Goal: Task Accomplishment & Management: Complete application form

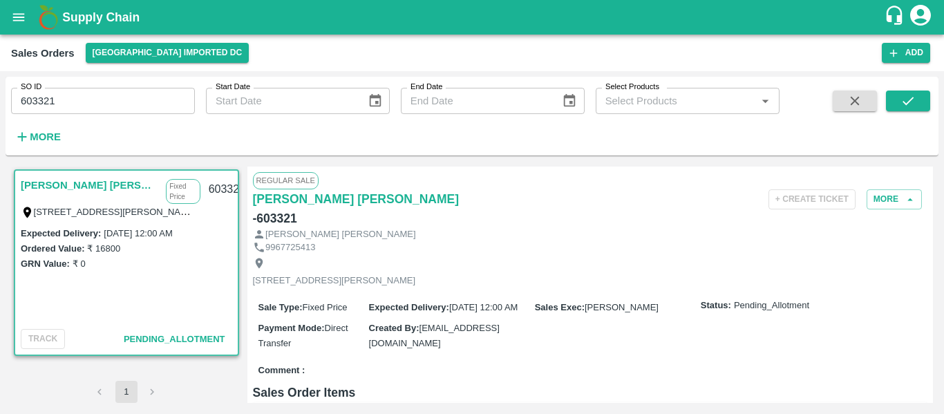
scroll to position [155, 0]
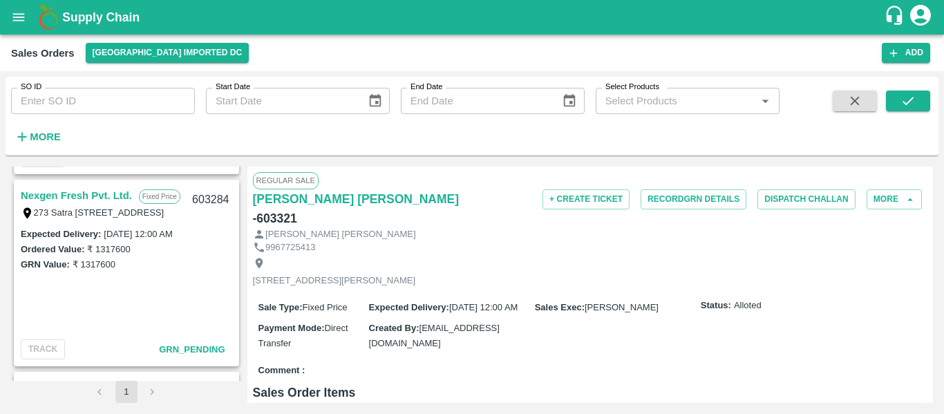
scroll to position [1144, 0]
click at [100, 193] on link "Nexgen Fresh Pvt. Ltd." at bounding box center [76, 195] width 111 height 18
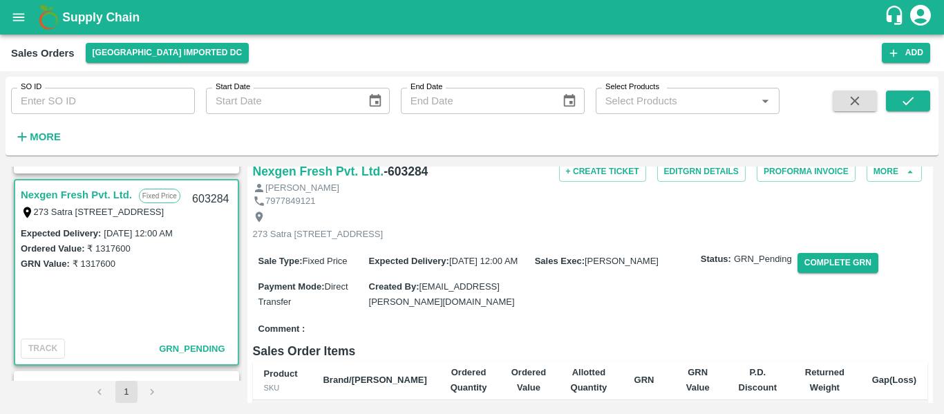
scroll to position [8, 0]
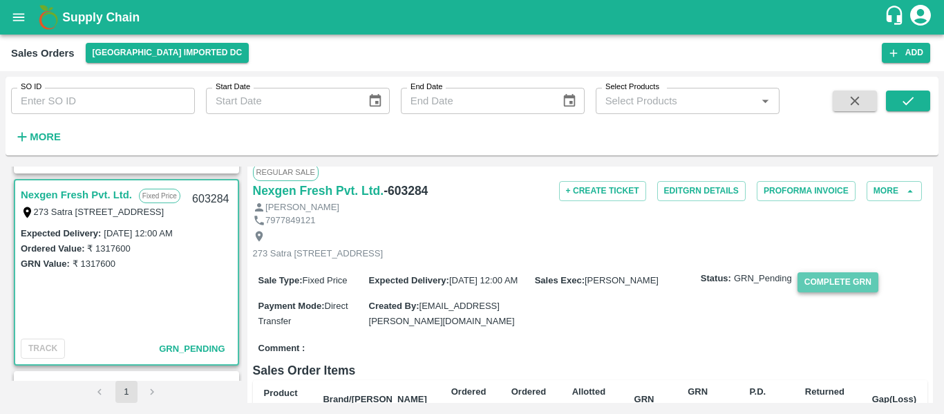
click at [810, 292] on button "Complete GRN" at bounding box center [838, 282] width 81 height 20
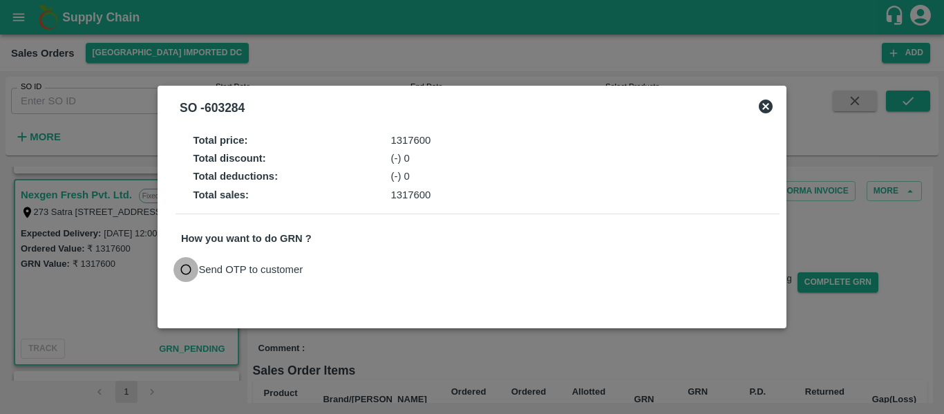
click at [187, 272] on input "Send OTP to customer" at bounding box center [187, 270] width 26 height 26
radio input "true"
click at [330, 275] on button "Send OTP" at bounding box center [342, 270] width 57 height 20
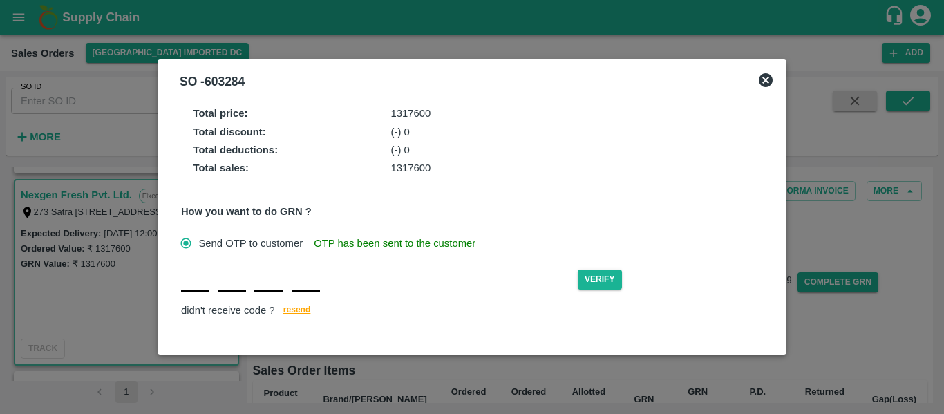
click at [187, 293] on div "Verify didn't receive code ? resend" at bounding box center [477, 293] width 593 height 53
type input "T"
type input "Q"
type input "J"
type input "R"
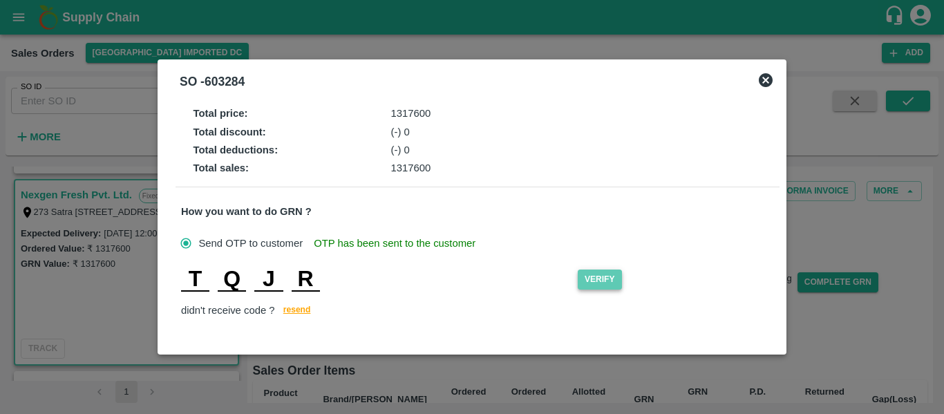
click at [602, 285] on button "Verify" at bounding box center [600, 280] width 44 height 20
click at [194, 277] on input "T" at bounding box center [195, 279] width 28 height 25
click at [236, 274] on input "Q" at bounding box center [232, 279] width 28 height 25
click at [276, 273] on input "J" at bounding box center [268, 279] width 28 height 25
click at [315, 275] on input "R" at bounding box center [306, 279] width 28 height 25
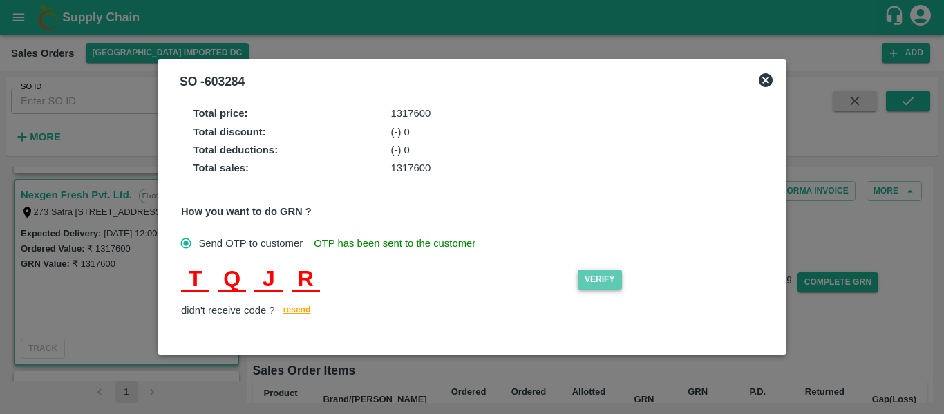
click at [604, 286] on button "Verify" at bounding box center [600, 280] width 44 height 20
click at [305, 281] on input "R" at bounding box center [306, 279] width 28 height 25
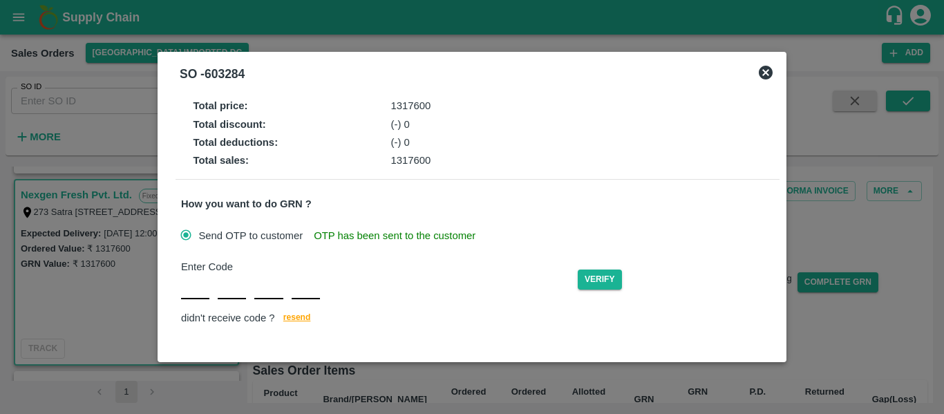
type input "Y"
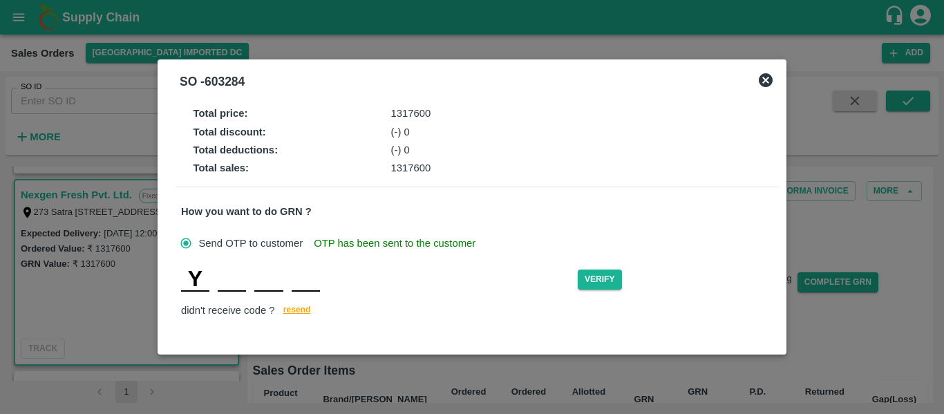
type input "D"
type input "F"
type input "C"
type input "E"
click at [599, 285] on button "Verify" at bounding box center [600, 280] width 44 height 20
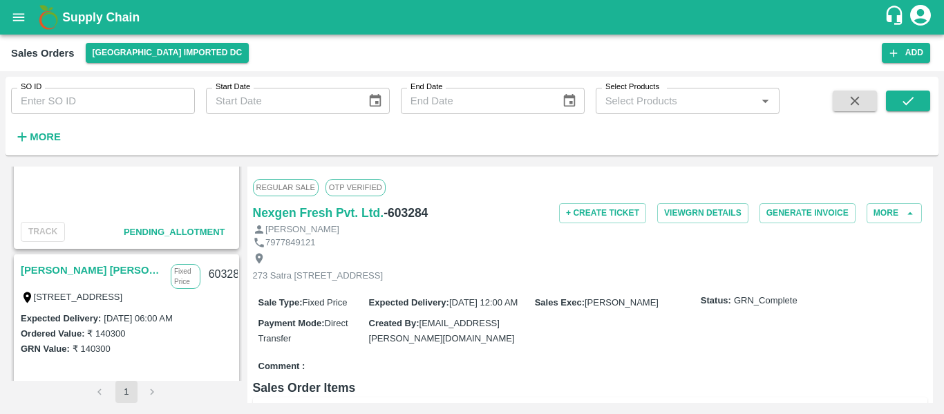
scroll to position [690, 0]
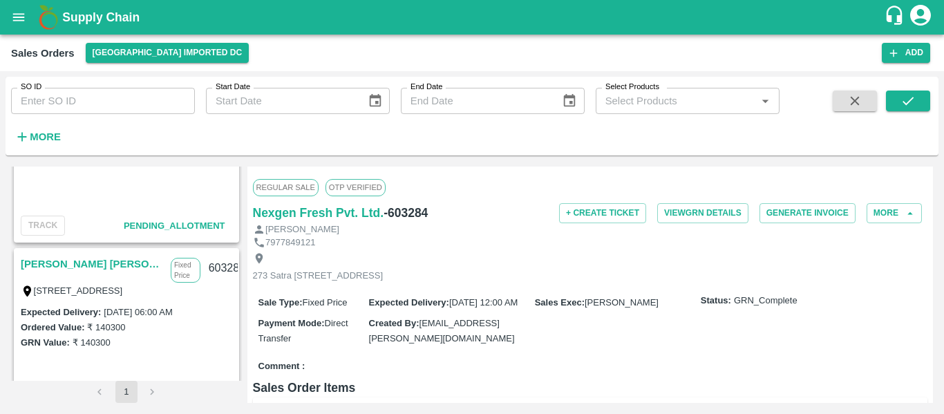
click at [90, 267] on link "[PERSON_NAME] [PERSON_NAME] Sugdare" at bounding box center [92, 264] width 143 height 18
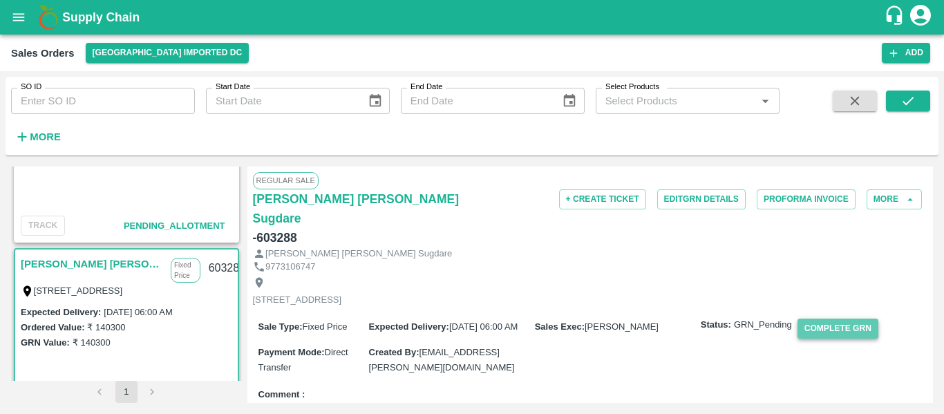
click at [819, 319] on button "Complete GRN" at bounding box center [838, 329] width 81 height 20
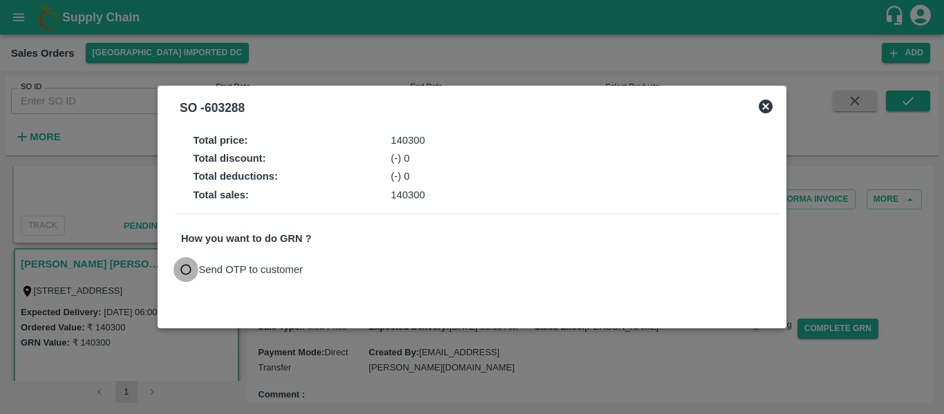
click at [185, 259] on input "Send OTP to customer" at bounding box center [187, 270] width 26 height 26
radio input "true"
click at [355, 268] on button "Send OTP" at bounding box center [342, 270] width 57 height 20
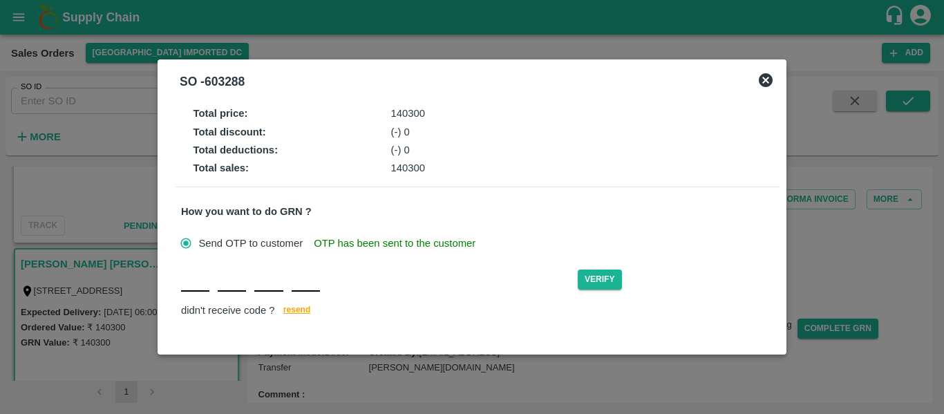
click at [199, 289] on input "text" at bounding box center [195, 279] width 28 height 25
type input "E"
type input "M"
type input "P"
type input "R"
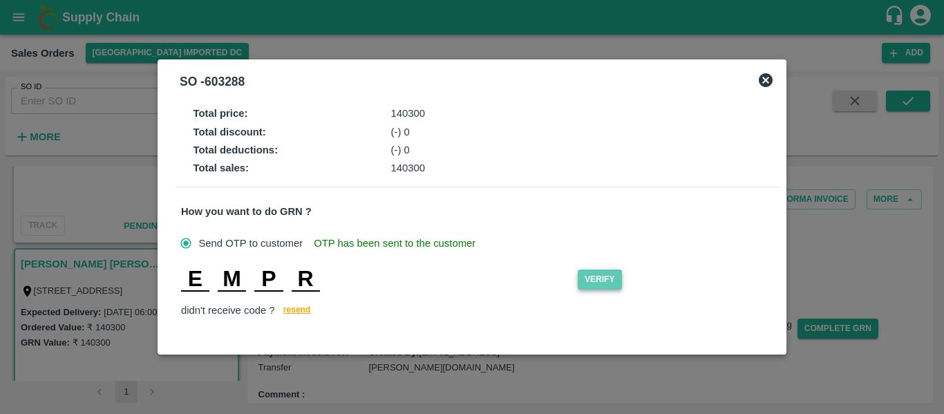
click at [610, 274] on button "Verify" at bounding box center [600, 280] width 44 height 20
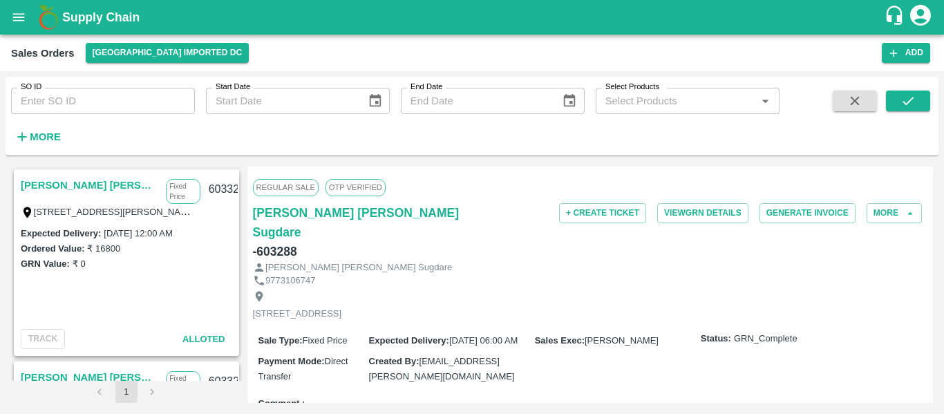
click at [82, 182] on link "[PERSON_NAME] [PERSON_NAME]" at bounding box center [90, 185] width 138 height 18
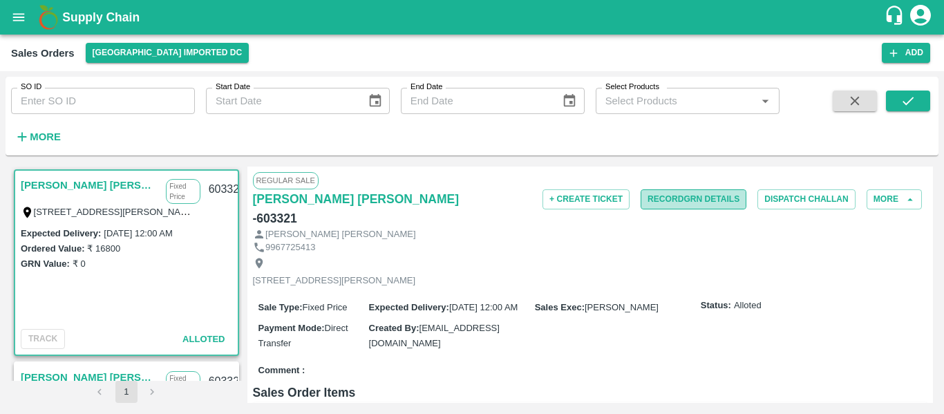
click at [693, 192] on button "Record GRN Details" at bounding box center [694, 199] width 106 height 20
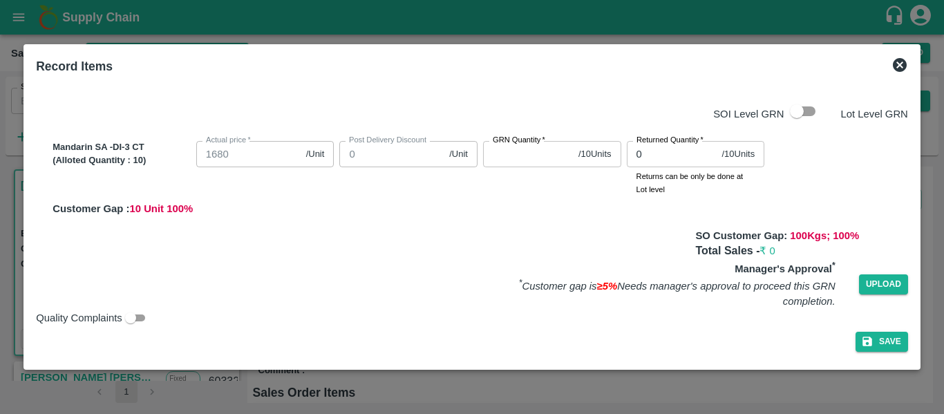
click at [502, 160] on input "GRN Quantity   *" at bounding box center [528, 154] width 90 height 26
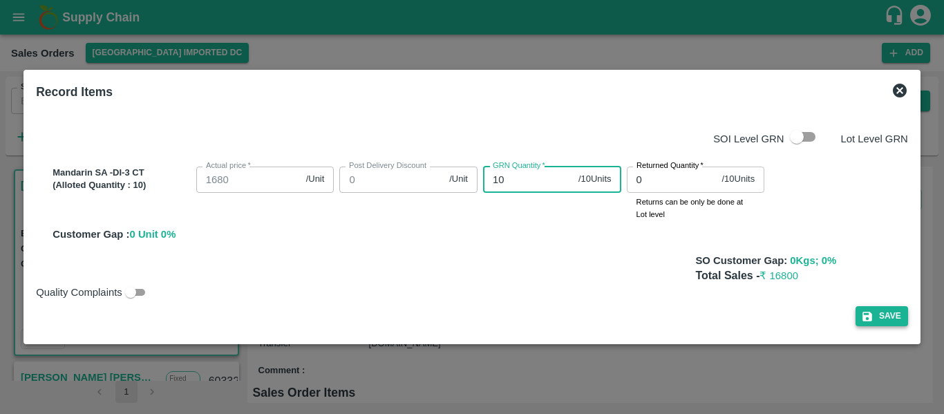
type input "10"
click at [881, 315] on button "Save" at bounding box center [882, 316] width 53 height 20
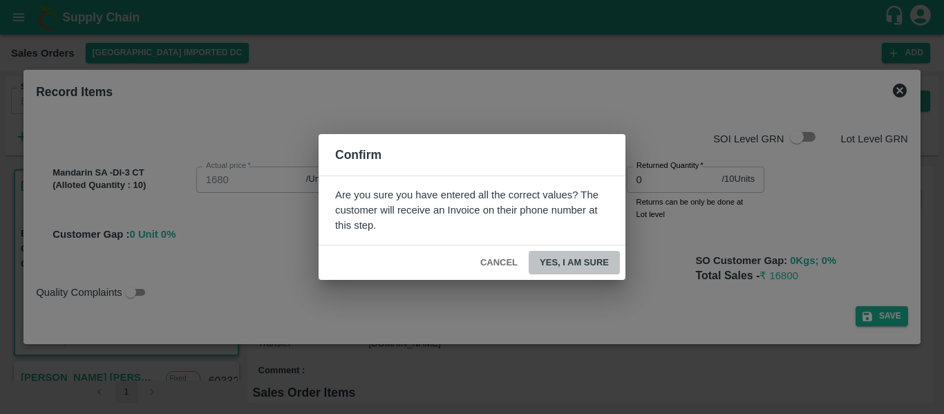
click at [576, 254] on button "Yes, I am sure" at bounding box center [574, 263] width 91 height 24
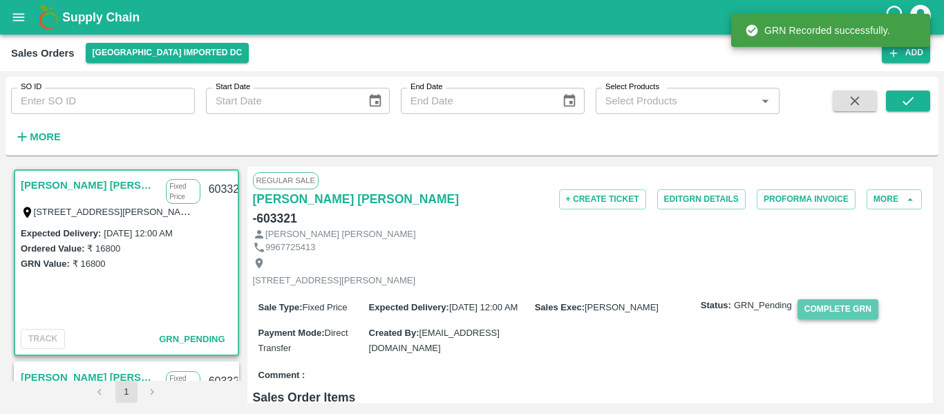
click at [849, 303] on button "Complete GRN" at bounding box center [838, 309] width 81 height 20
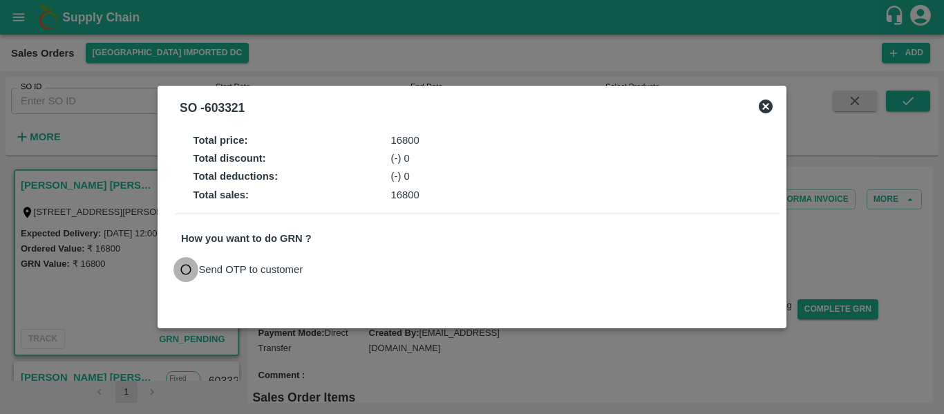
click at [185, 277] on input "Send OTP to customer" at bounding box center [187, 270] width 26 height 26
radio input "true"
click at [351, 272] on button "Send OTP" at bounding box center [342, 270] width 57 height 20
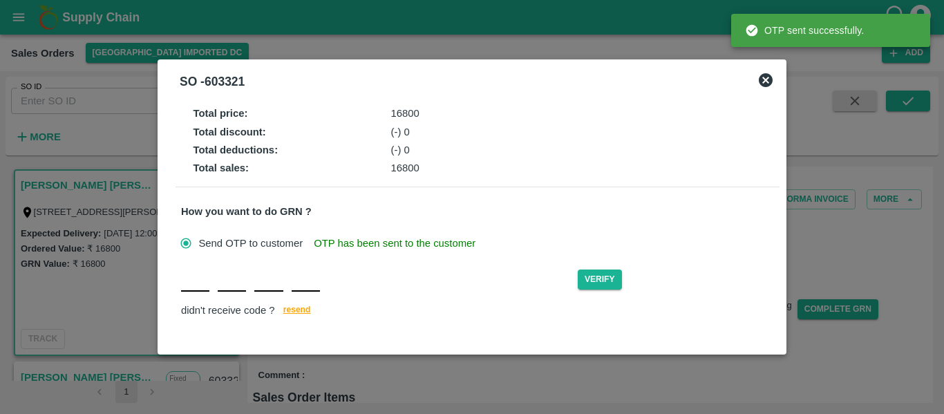
click at [193, 290] on input "text" at bounding box center [195, 279] width 28 height 25
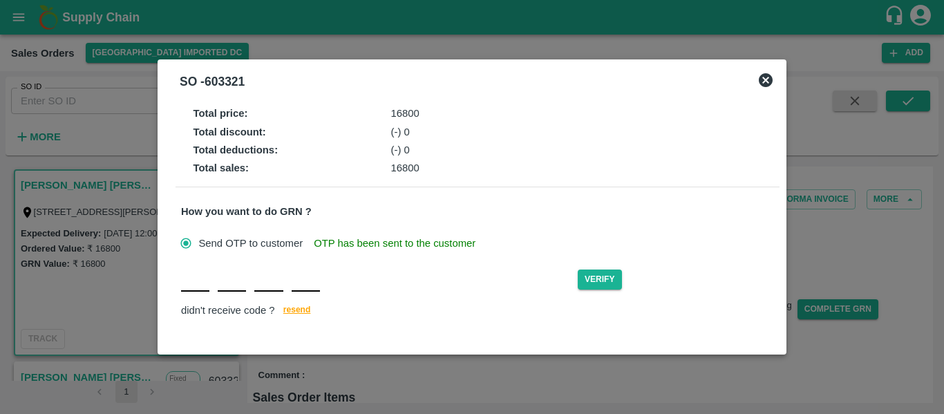
type input "U"
type input "T"
type input "W"
type input "P"
click at [605, 272] on button "Verify" at bounding box center [600, 280] width 44 height 20
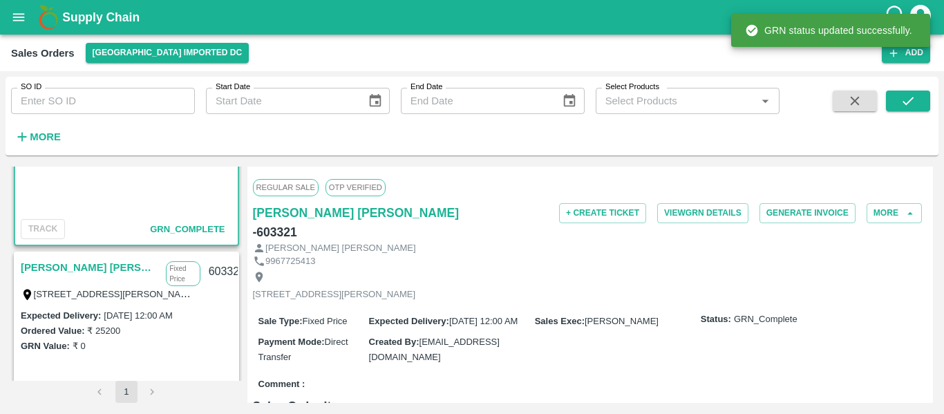
scroll to position [109, 0]
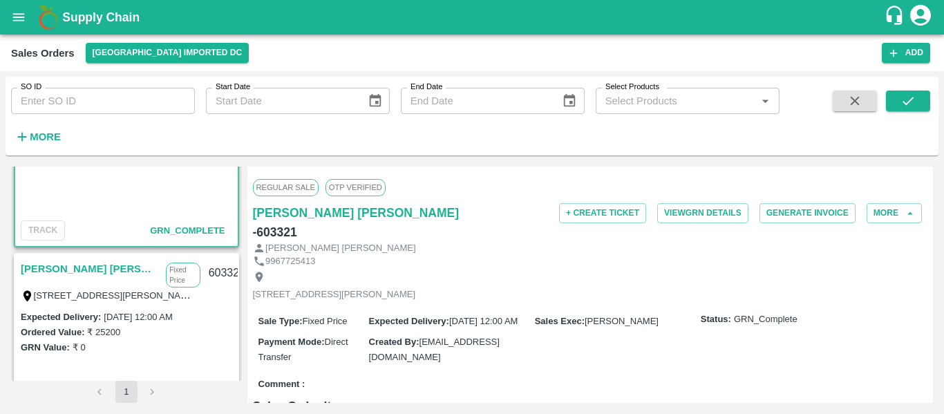
click at [50, 270] on link "[PERSON_NAME] [PERSON_NAME]" at bounding box center [90, 269] width 138 height 18
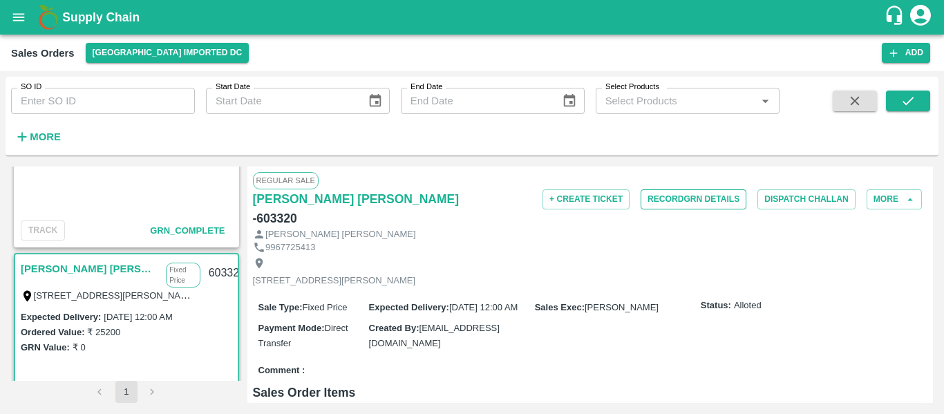
click at [700, 200] on button "Record GRN Details" at bounding box center [694, 199] width 106 height 20
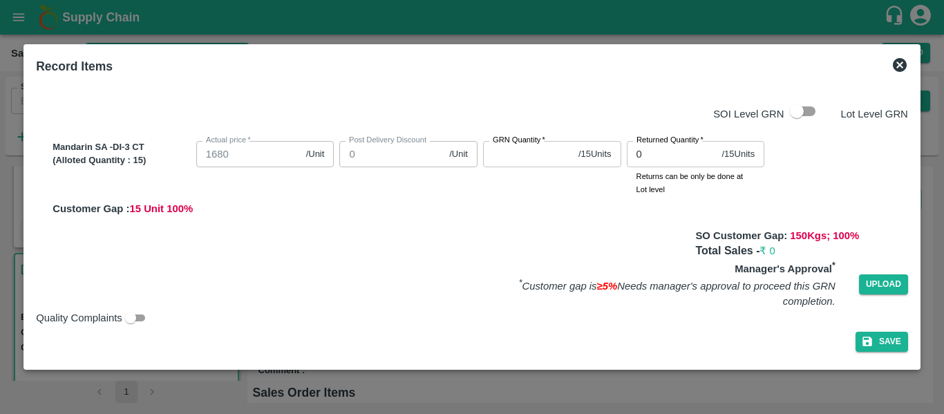
click at [531, 146] on label "GRN Quantity   *" at bounding box center [519, 140] width 53 height 11
click at [531, 146] on input "GRN Quantity   *" at bounding box center [528, 154] width 90 height 26
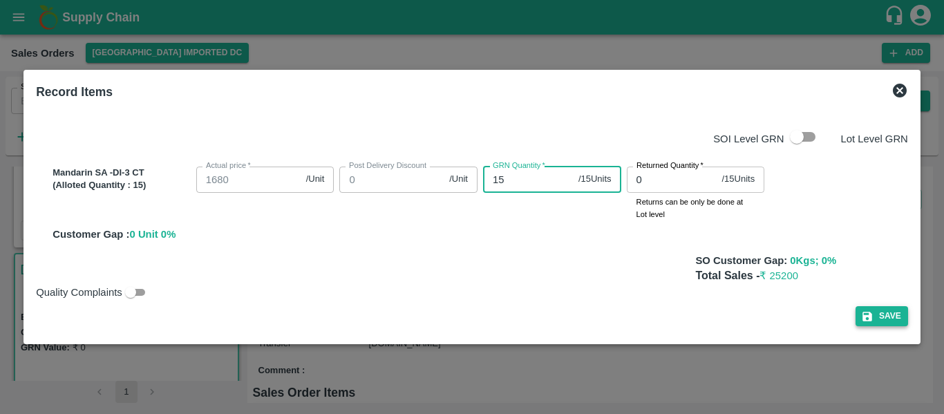
type input "15"
click at [894, 323] on button "Save" at bounding box center [882, 316] width 53 height 20
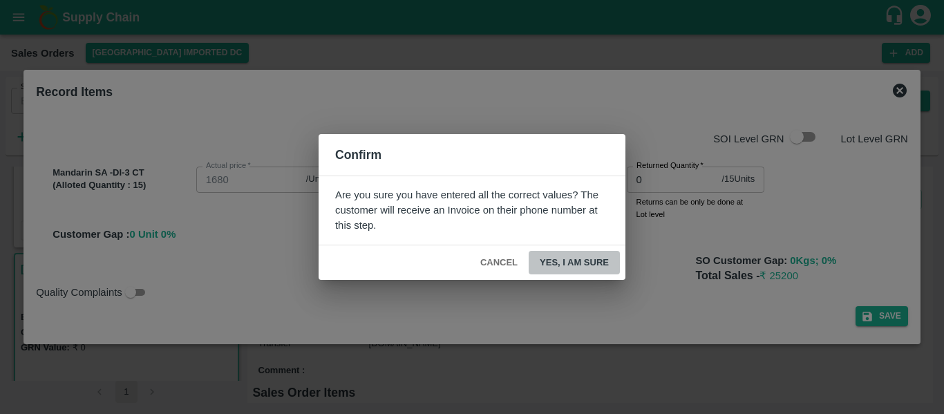
click at [593, 263] on button "Yes, I am sure" at bounding box center [574, 263] width 91 height 24
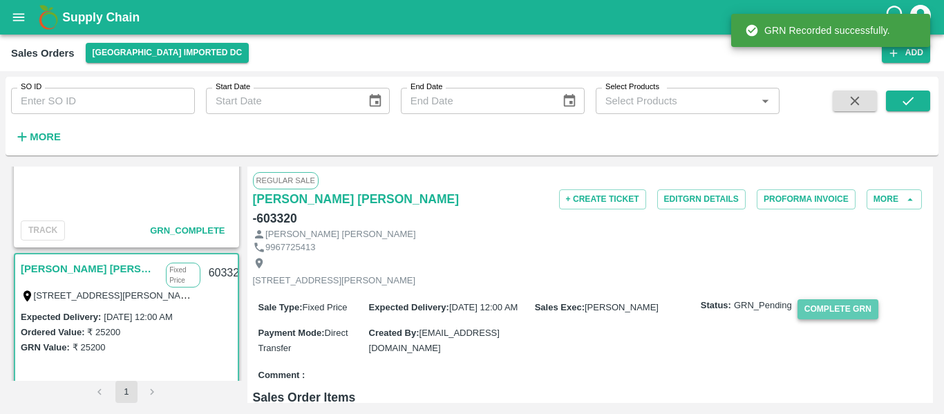
click at [837, 310] on button "Complete GRN" at bounding box center [838, 309] width 81 height 20
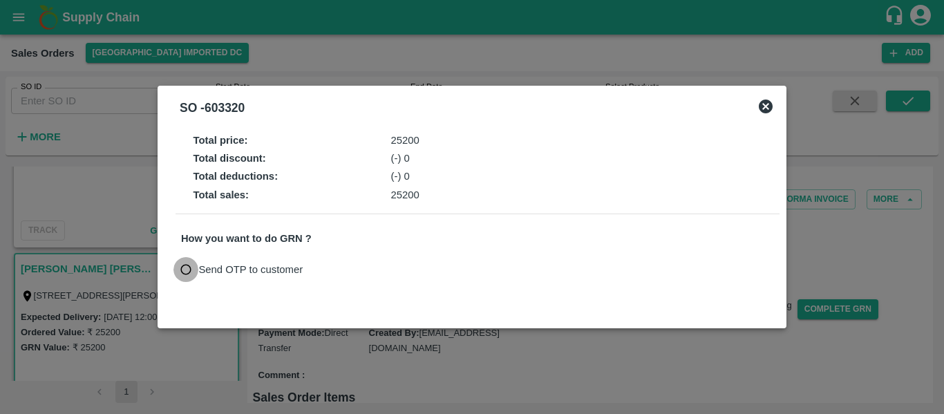
click at [196, 270] on input "Send OTP to customer" at bounding box center [187, 270] width 26 height 26
radio input "true"
click at [329, 265] on button "Send OTP" at bounding box center [342, 270] width 57 height 20
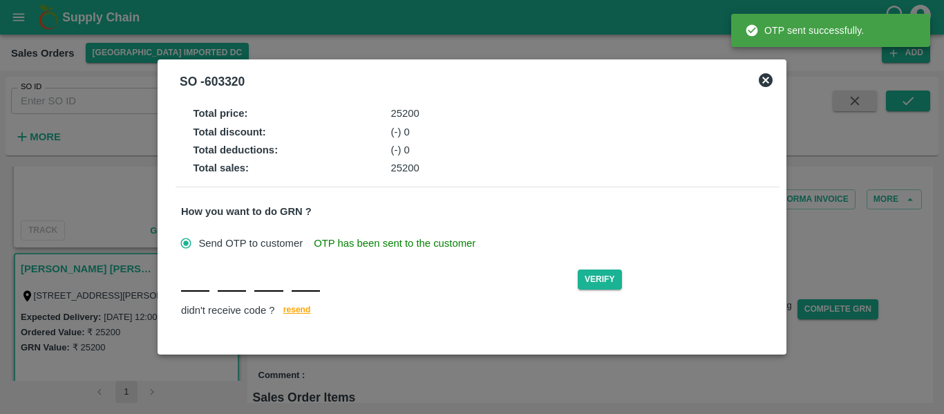
click at [191, 287] on input "text" at bounding box center [195, 279] width 28 height 25
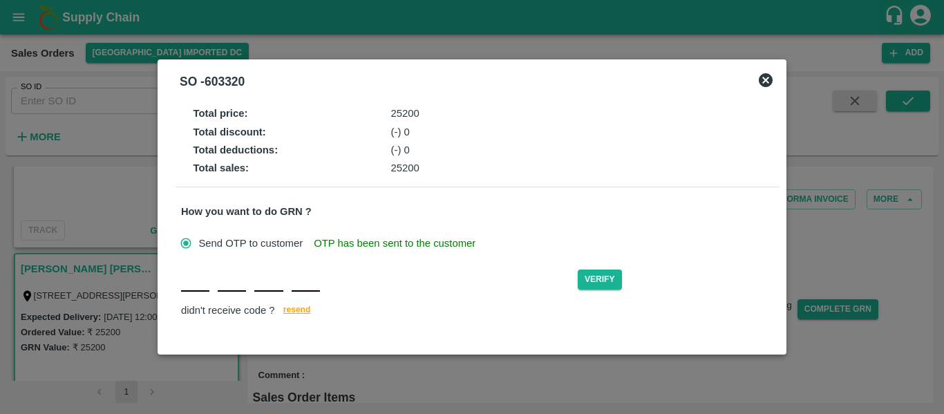
type input "Z"
type input "S"
type input "N"
click at [589, 272] on button "Verify" at bounding box center [600, 280] width 44 height 20
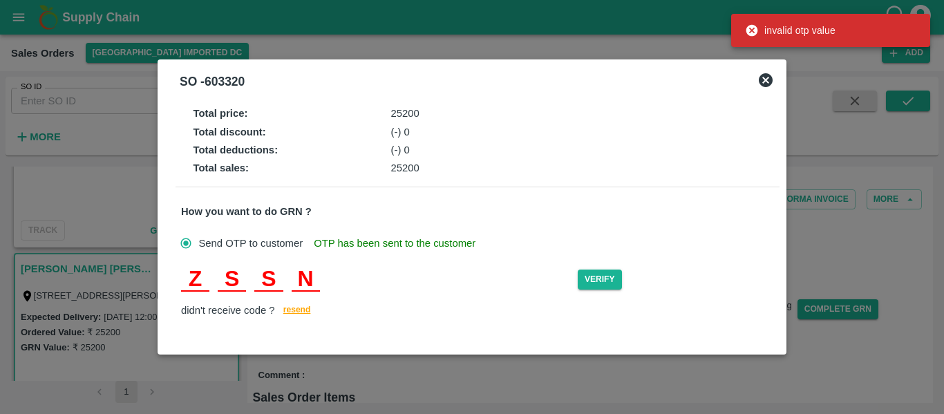
click at [312, 277] on input "N" at bounding box center [306, 279] width 28 height 25
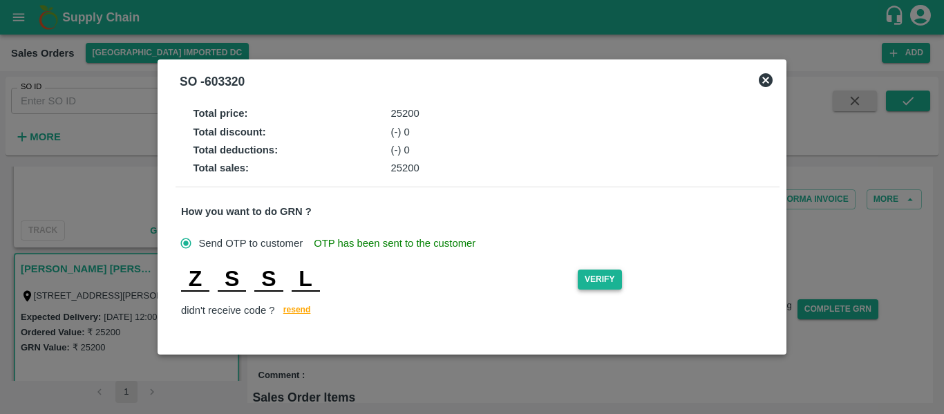
type input "L"
click at [600, 282] on button "Verify" at bounding box center [600, 280] width 44 height 20
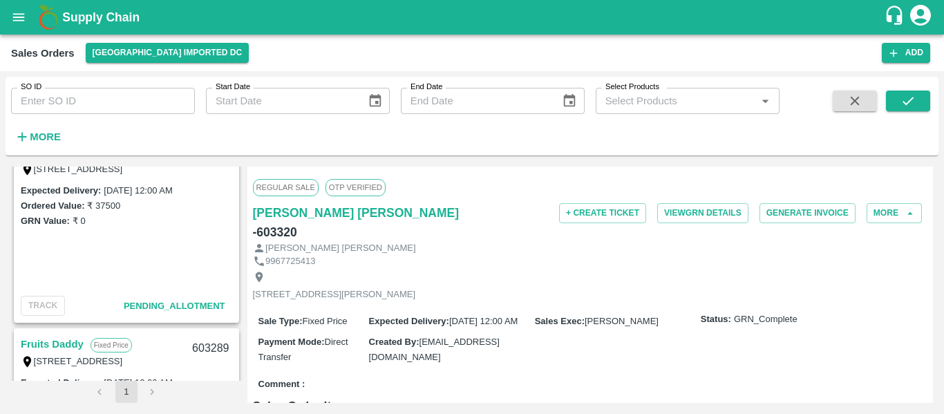
scroll to position [418, 0]
click at [909, 46] on button "Add" at bounding box center [906, 53] width 48 height 20
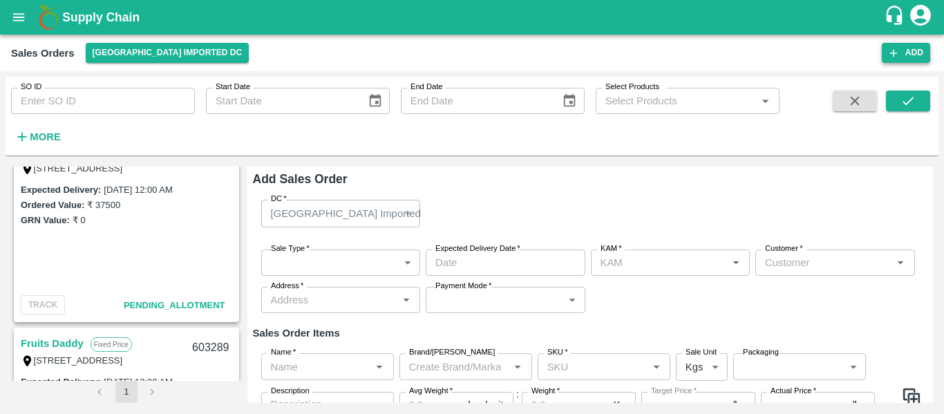
type input "[PERSON_NAME]"
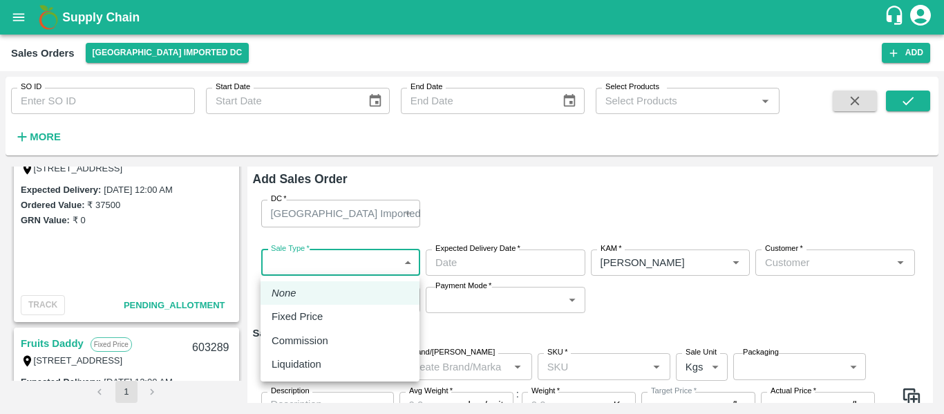
click at [311, 267] on body "Supply Chain Sales Orders Mumbai Imported DC Add SO ID SO ID Start Date Start D…" at bounding box center [472, 207] width 944 height 414
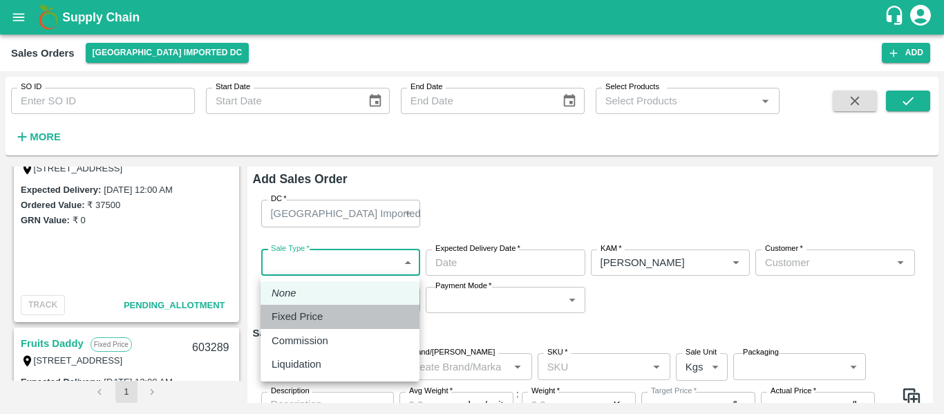
click at [306, 317] on p "Fixed Price" at bounding box center [297, 316] width 51 height 15
type input "1"
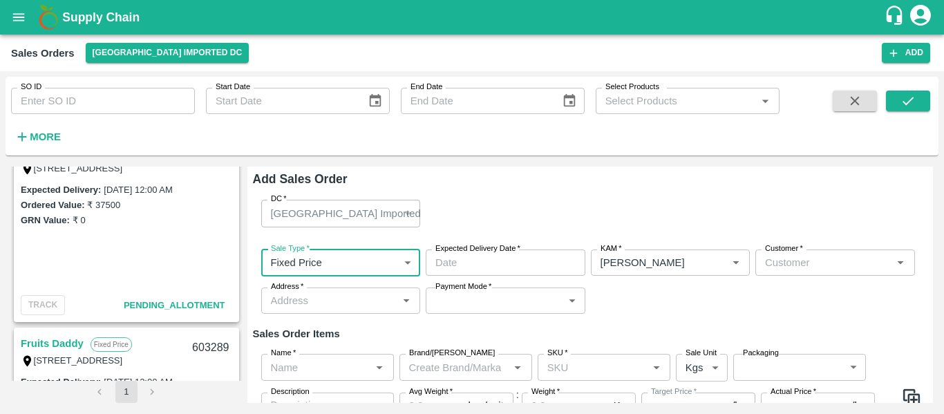
type input "DD/MM/YYYY hh:mm aa"
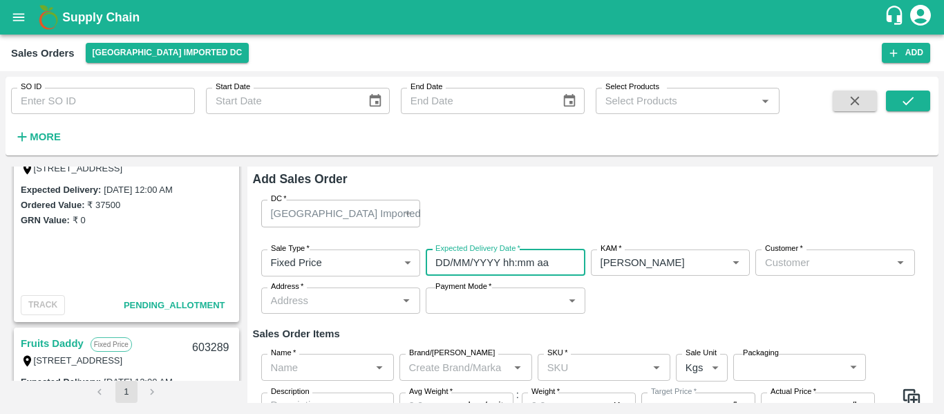
click at [466, 257] on input "DD/MM/YYYY hh:mm aa" at bounding box center [501, 263] width 150 height 26
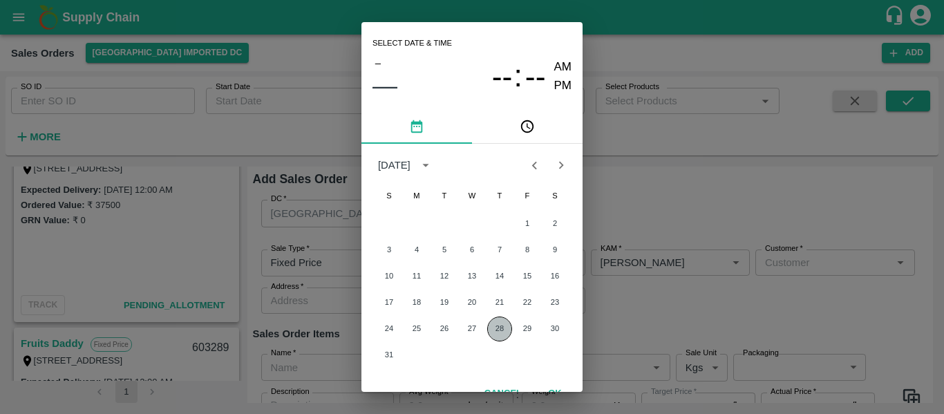
click at [490, 337] on button "28" at bounding box center [499, 329] width 25 height 25
type input "28/08/2025 12:00 AM"
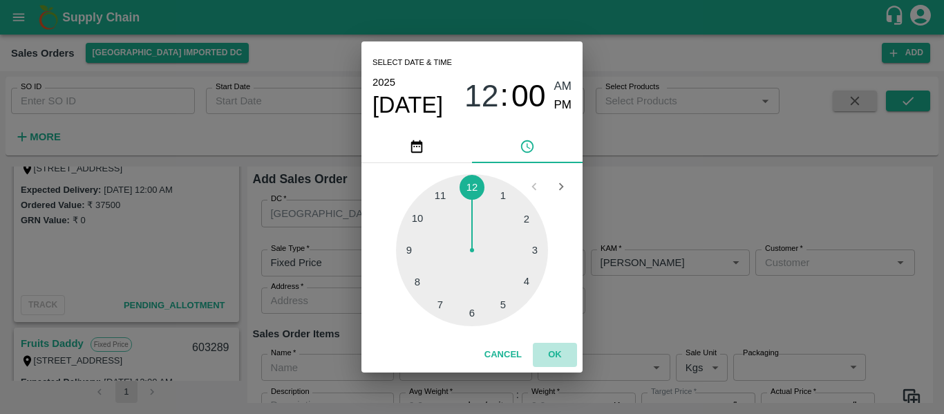
click at [555, 348] on button "OK" at bounding box center [555, 355] width 44 height 24
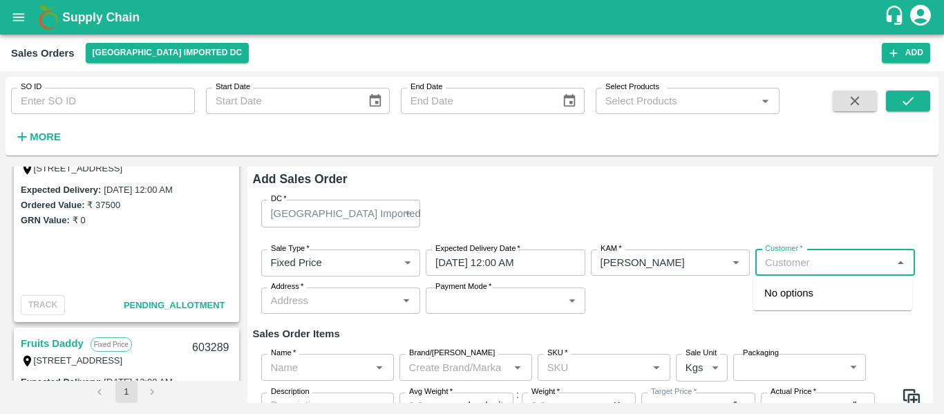
click at [788, 262] on input "Customer   *" at bounding box center [824, 263] width 129 height 18
click at [794, 294] on p "Big Baag Agro Pvt Ltd" at bounding box center [815, 293] width 100 height 15
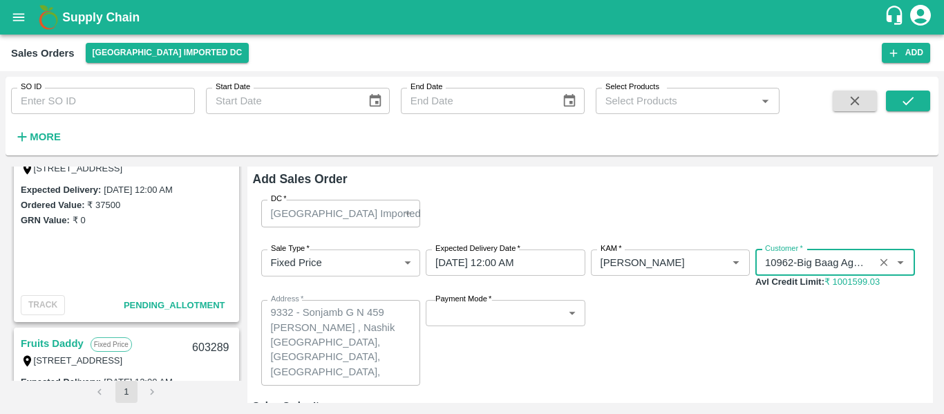
type input "10962-Big Baag Agro Pvt Ltd"
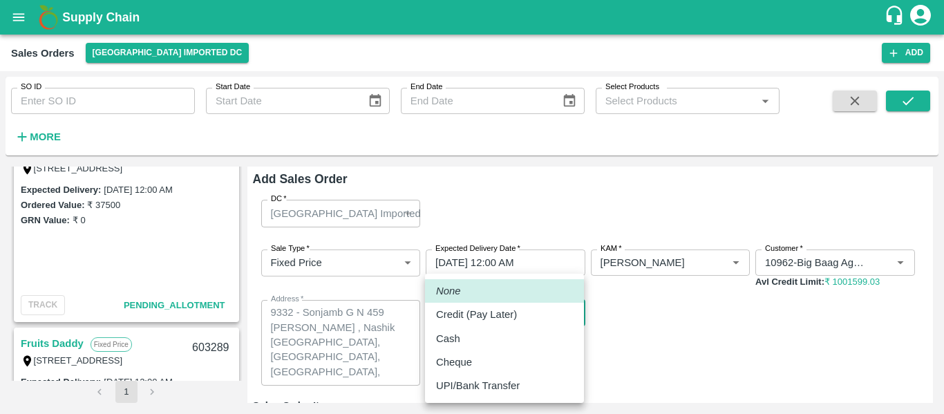
click at [500, 304] on body "Supply Chain Sales Orders Mumbai Imported DC Add SO ID SO ID Start Date Start D…" at bounding box center [472, 207] width 944 height 414
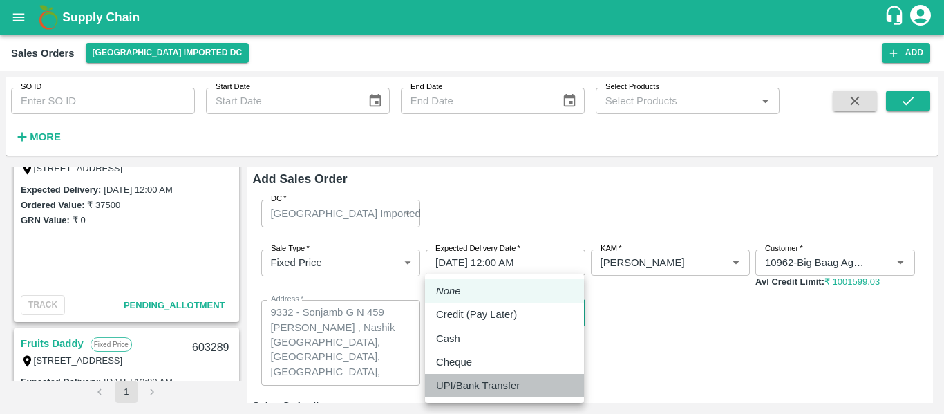
click at [478, 383] on p "UPI/Bank Transfer" at bounding box center [478, 385] width 84 height 15
type input "Direct Transfer"
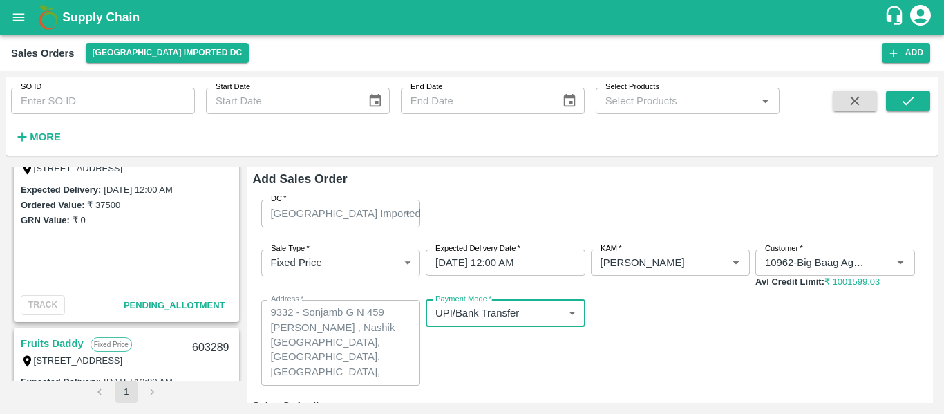
scroll to position [147, 0]
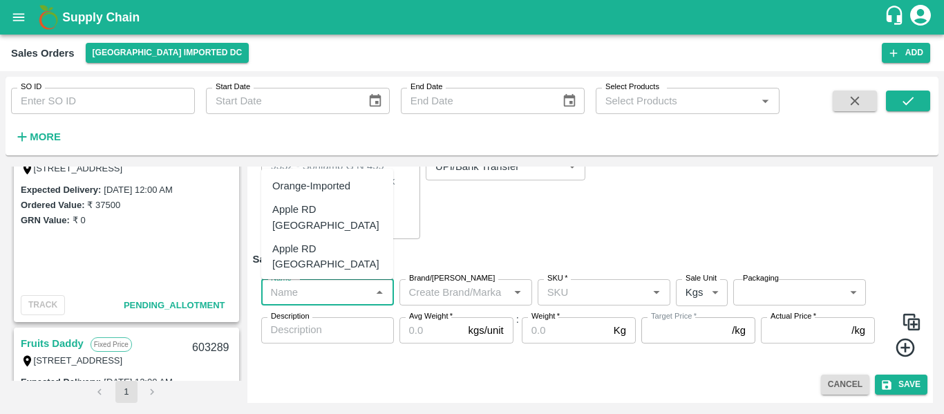
click at [318, 295] on input "Name   *" at bounding box center [316, 292] width 102 height 18
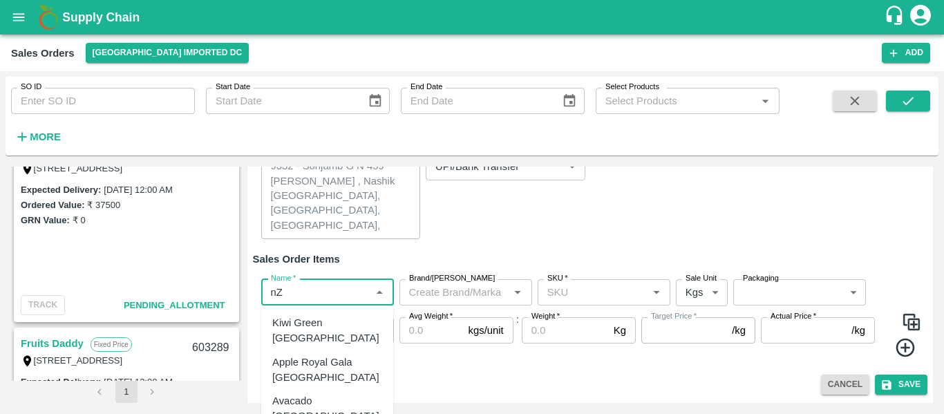
click at [324, 355] on div "Apple Royal Gala NZ" at bounding box center [327, 370] width 110 height 31
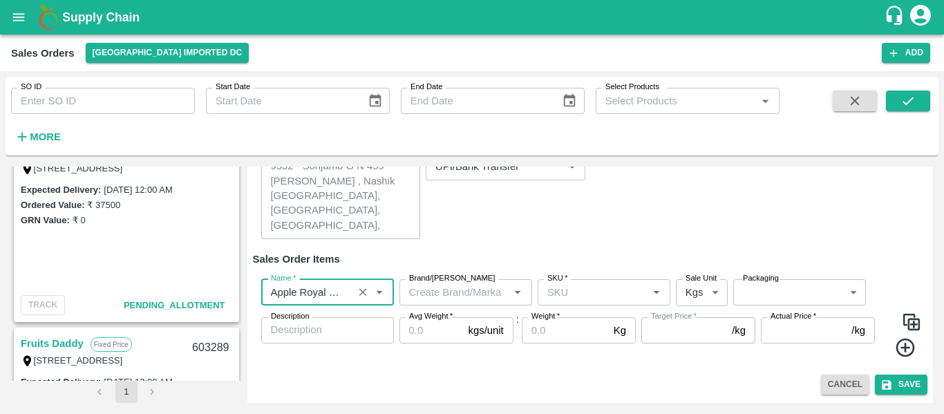
type input "Apple Royal Gala NZ"
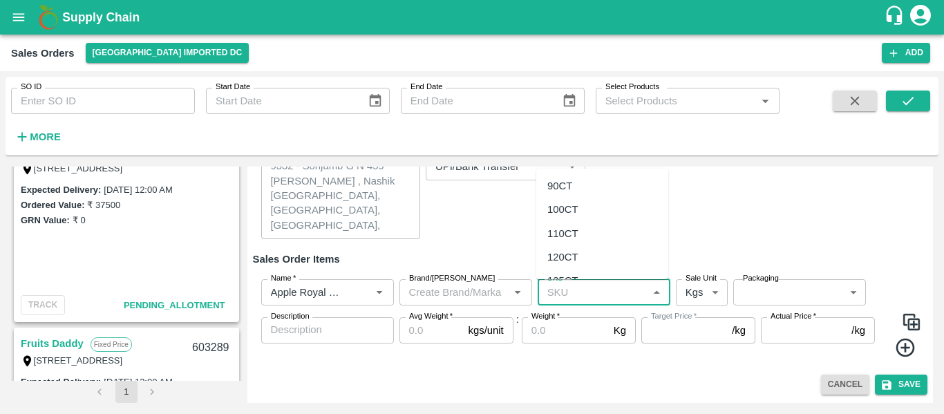
click at [583, 291] on input "SKU   *" at bounding box center [593, 292] width 102 height 18
click at [568, 213] on div "100CT" at bounding box center [563, 209] width 31 height 15
type input "100CT"
type input "NA"
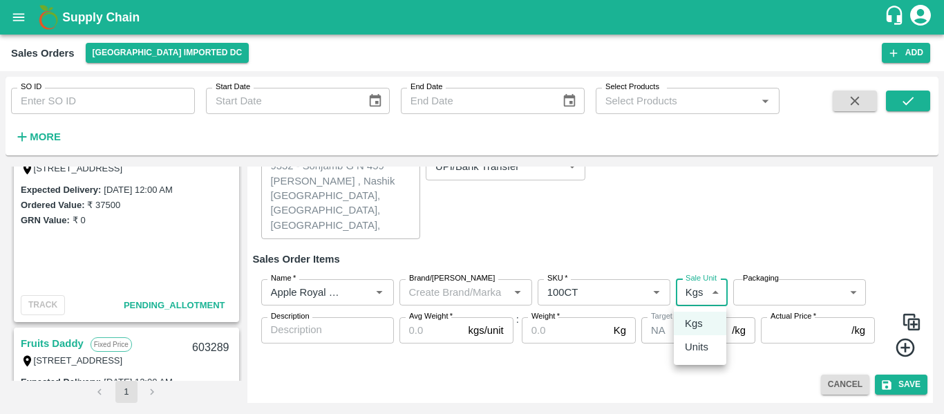
click at [710, 292] on body "Supply Chain Sales Orders Mumbai Imported DC Add SO ID SO ID Start Date Start D…" at bounding box center [472, 207] width 944 height 414
click at [691, 344] on p "Units" at bounding box center [697, 346] width 24 height 15
type input "2"
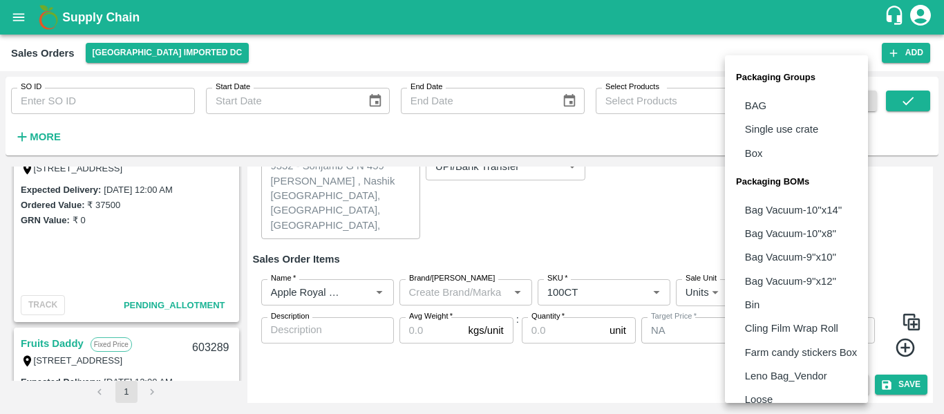
click at [743, 297] on body "Supply Chain Sales Orders Mumbai Imported DC Add SO ID SO ID Start Date Start D…" at bounding box center [472, 207] width 944 height 414
click at [763, 148] on li "Box" at bounding box center [796, 154] width 143 height 24
type input "GRP/1"
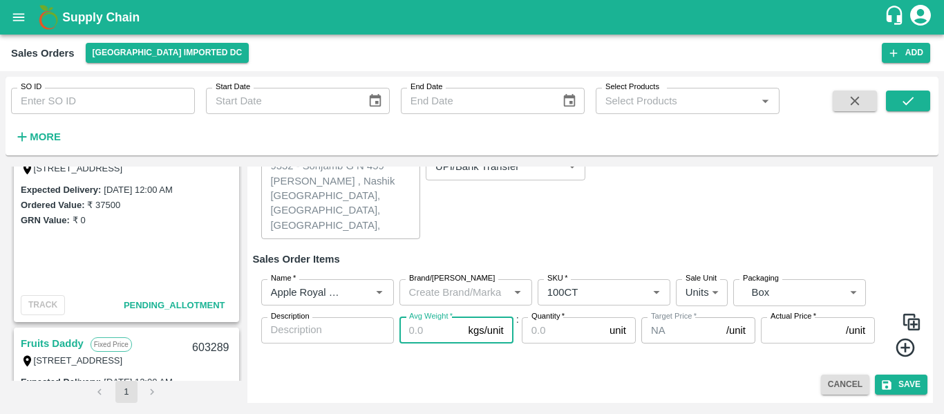
click at [418, 332] on input "Avg Weight   *" at bounding box center [432, 330] width 64 height 26
type input "18"
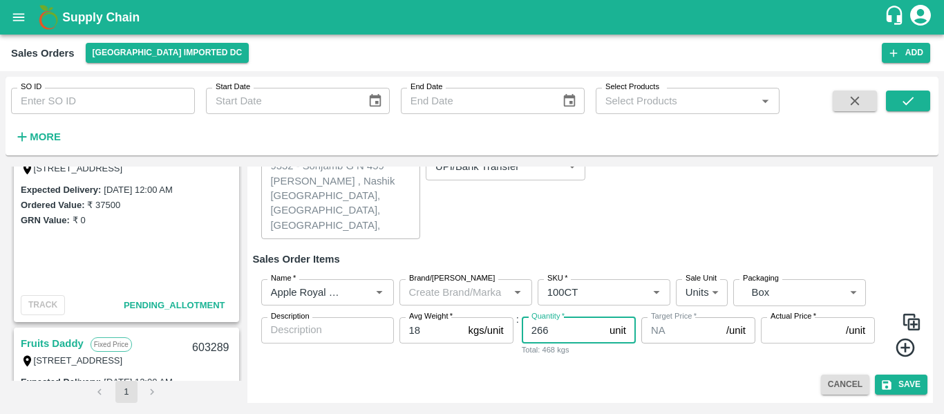
type input "266"
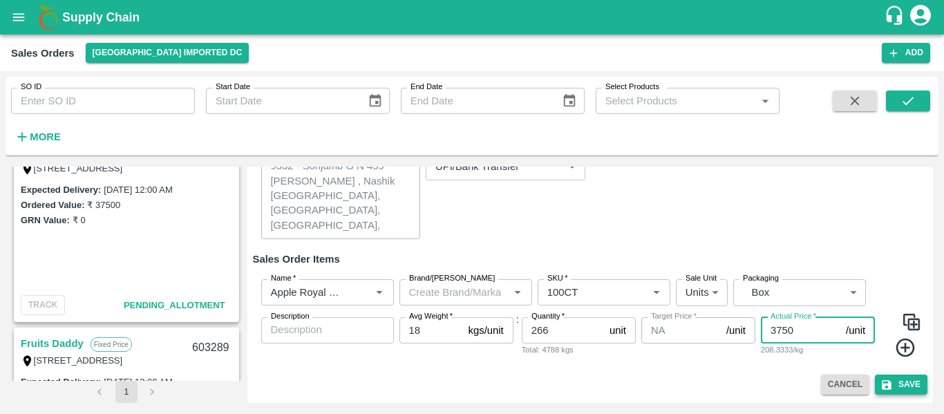
type input "3750"
click at [897, 388] on button "Save" at bounding box center [901, 385] width 53 height 20
click at [901, 379] on button "Save" at bounding box center [901, 385] width 53 height 20
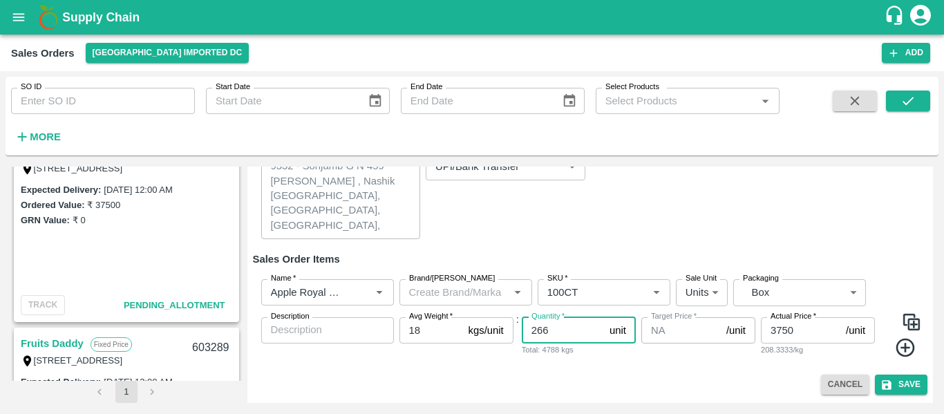
click at [579, 335] on input "266" at bounding box center [563, 330] width 82 height 26
type input "265"
click at [895, 384] on button "Save" at bounding box center [901, 385] width 53 height 20
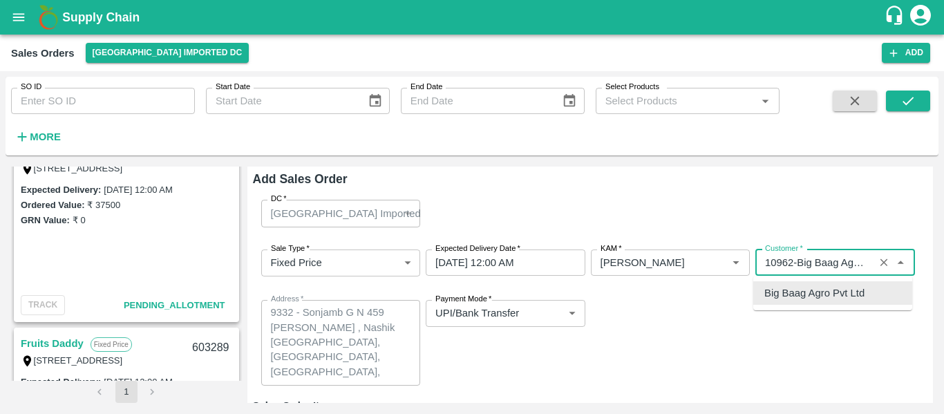
click at [845, 266] on input "Customer   *" at bounding box center [815, 263] width 111 height 18
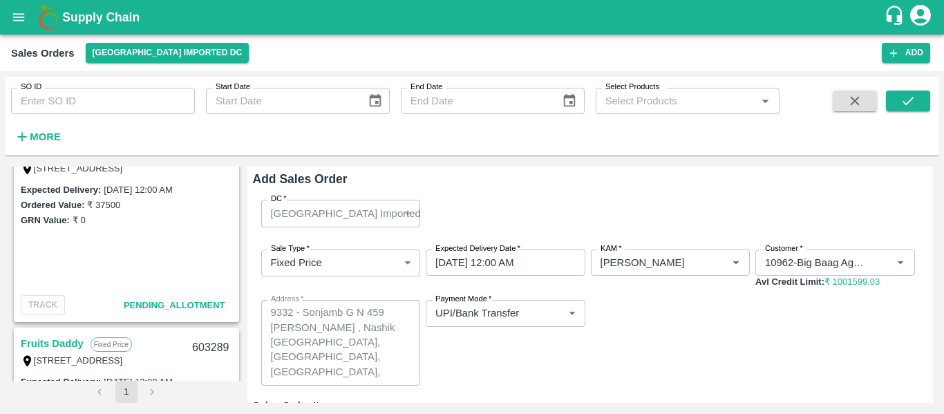
click at [835, 225] on div "DC   * Mumbai Imported DC 56 DC" at bounding box center [591, 213] width 676 height 49
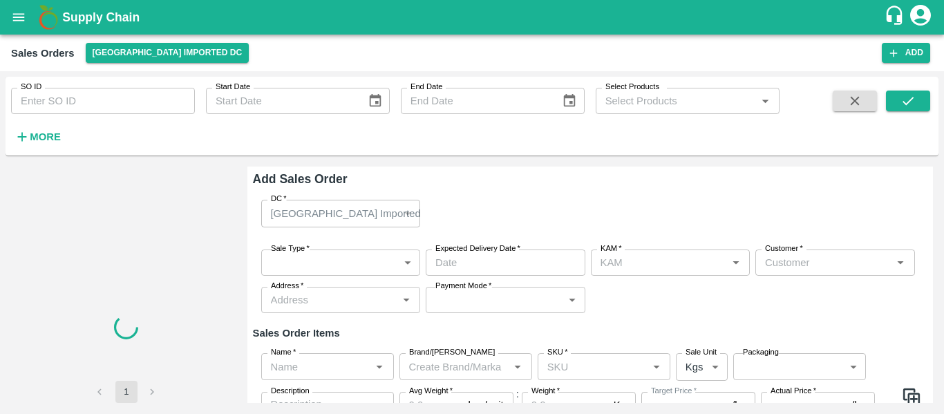
type input "[PERSON_NAME]"
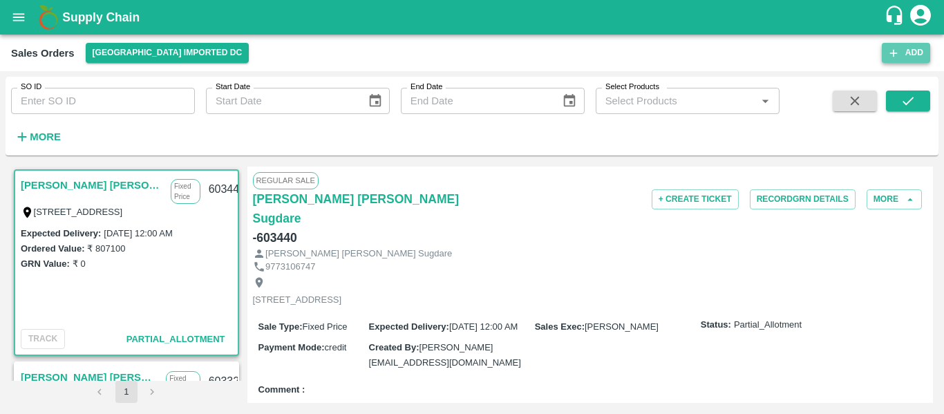
click at [909, 44] on button "Add" at bounding box center [906, 53] width 48 height 20
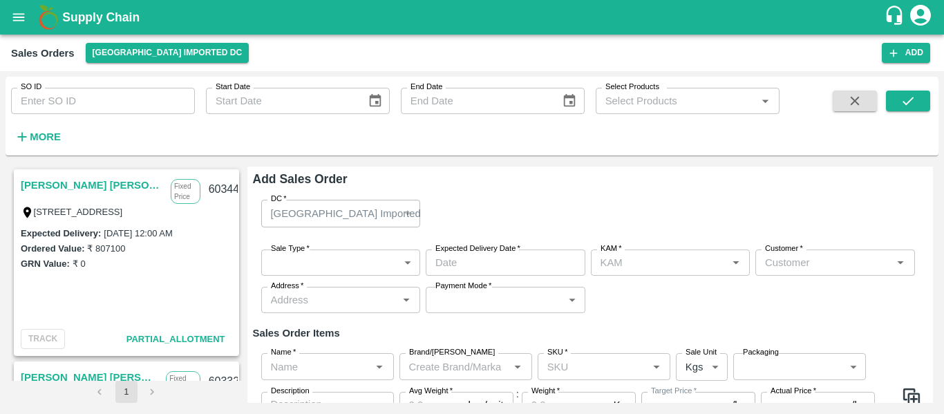
type input "[PERSON_NAME]"
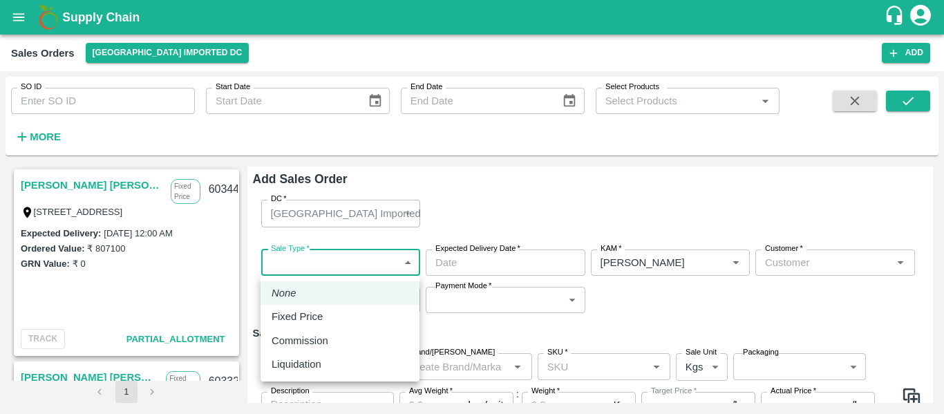
click at [329, 264] on body "Supply Chain Sales Orders Mumbai Imported DC Add SO ID SO ID Start Date Start D…" at bounding box center [472, 207] width 944 height 414
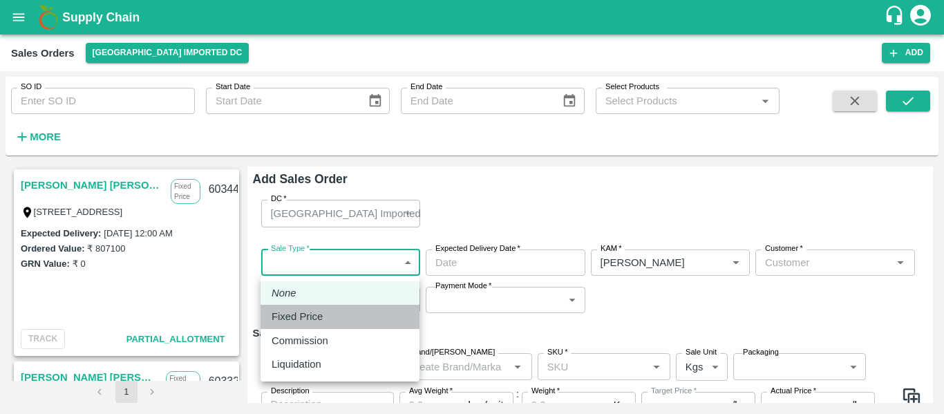
click at [314, 325] on li "Fixed Price" at bounding box center [340, 317] width 159 height 24
type input "1"
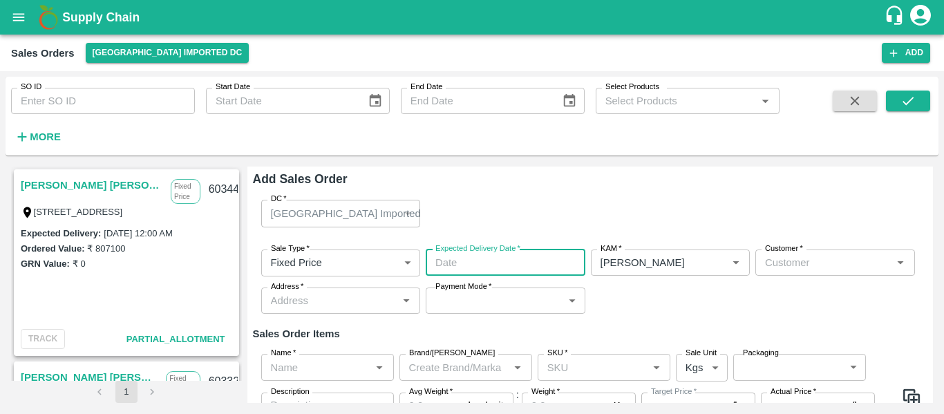
type input "DD/MM/YYYY hh:mm aa"
click at [494, 257] on input "DD/MM/YYYY hh:mm aa" at bounding box center [501, 263] width 150 height 26
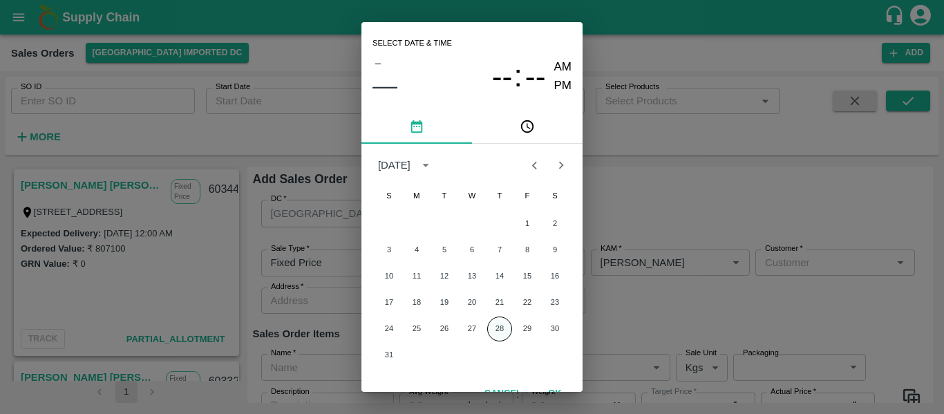
click at [502, 324] on button "28" at bounding box center [499, 329] width 25 height 25
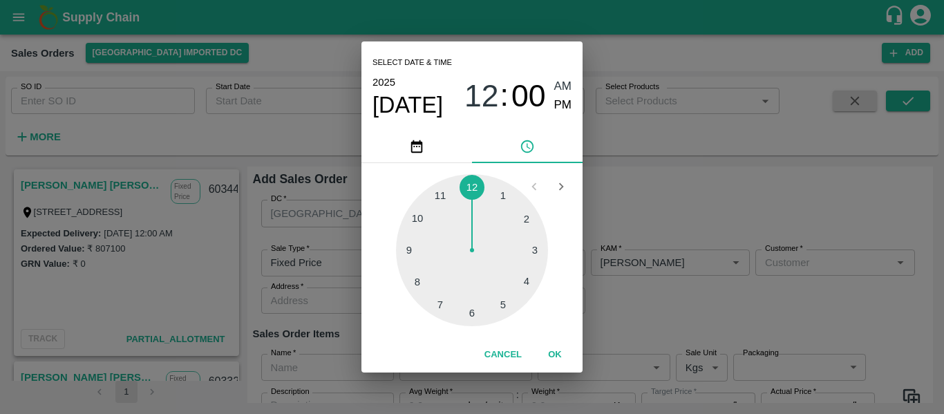
click at [502, 324] on div "1 2 3 4 5 6 7 8 9 10 11 12" at bounding box center [472, 250] width 199 height 152
click at [498, 306] on div at bounding box center [472, 250] width 152 height 152
type input "28/08/2025 05:00 AM"
click at [550, 348] on button "OK" at bounding box center [555, 355] width 44 height 24
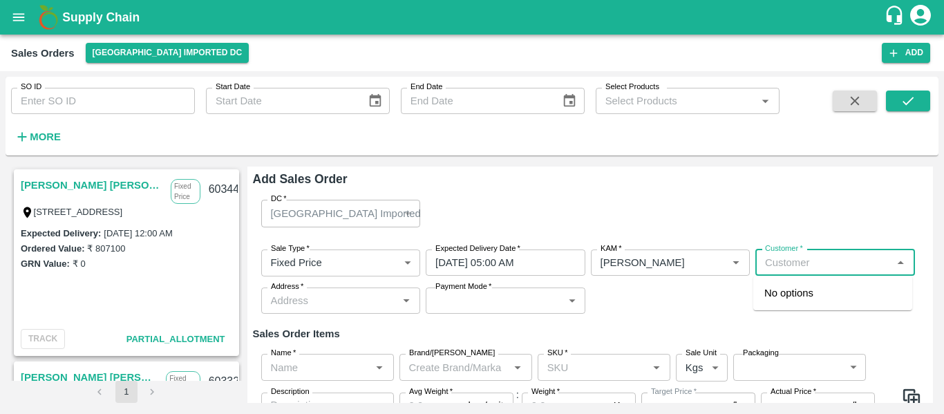
click at [791, 266] on input "Customer   *" at bounding box center [824, 263] width 129 height 18
click at [797, 294] on p "Big Baag Agro Pvt Ltd" at bounding box center [815, 293] width 100 height 15
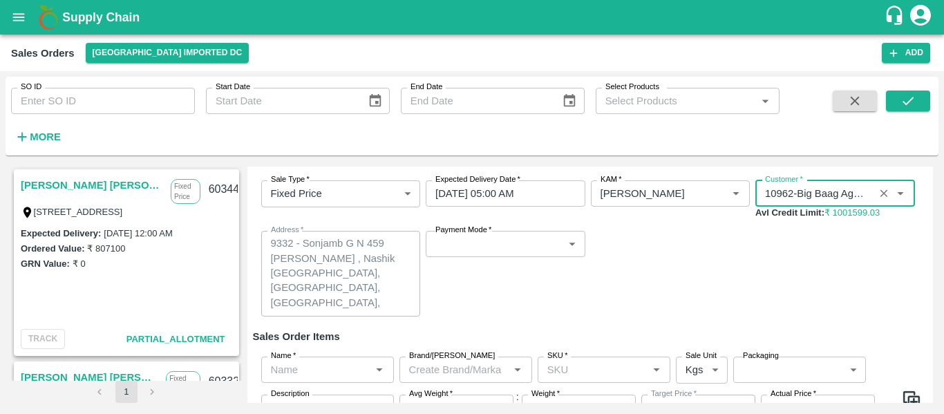
scroll to position [70, 0]
type input "10962-Big Baag Agro Pvt Ltd"
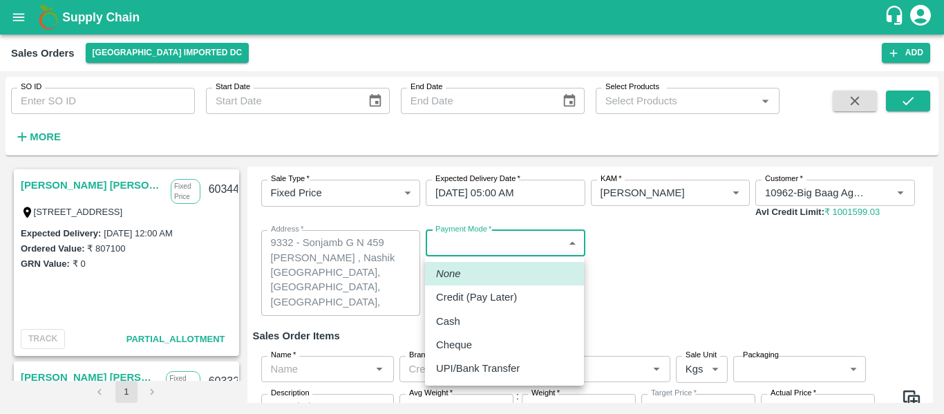
click at [482, 241] on body "Supply Chain Sales Orders Mumbai Imported DC Add SO ID SO ID Start Date Start D…" at bounding box center [472, 207] width 944 height 414
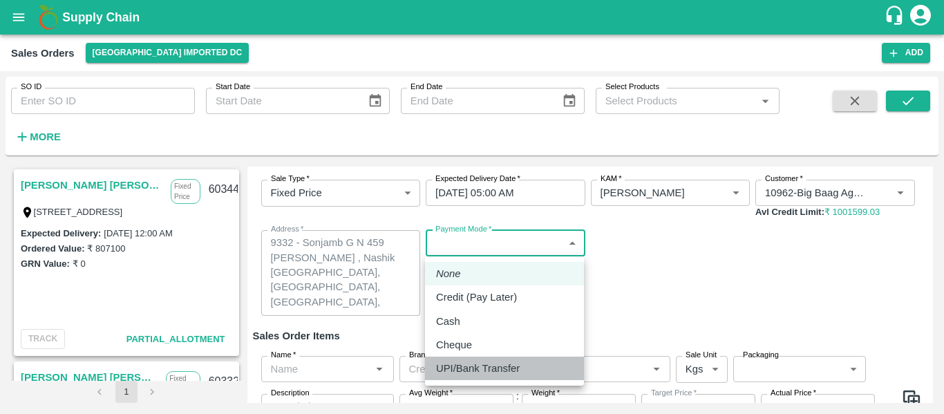
click at [469, 371] on p "UPI/Bank Transfer" at bounding box center [478, 368] width 84 height 15
type input "Direct Transfer"
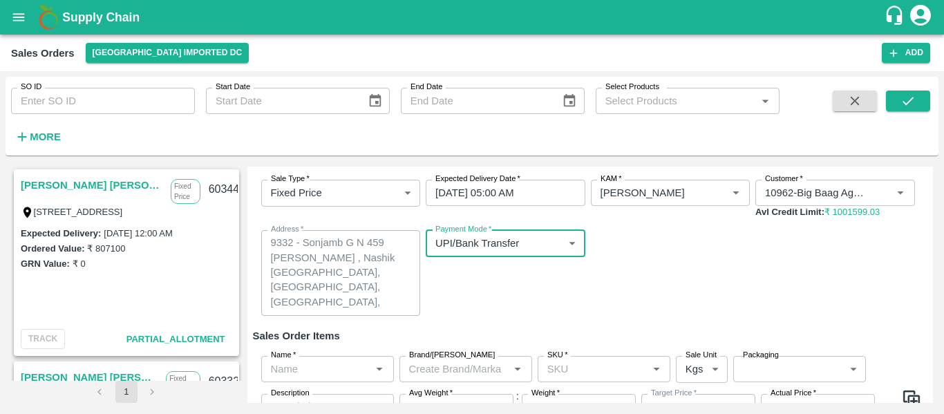
scroll to position [147, 0]
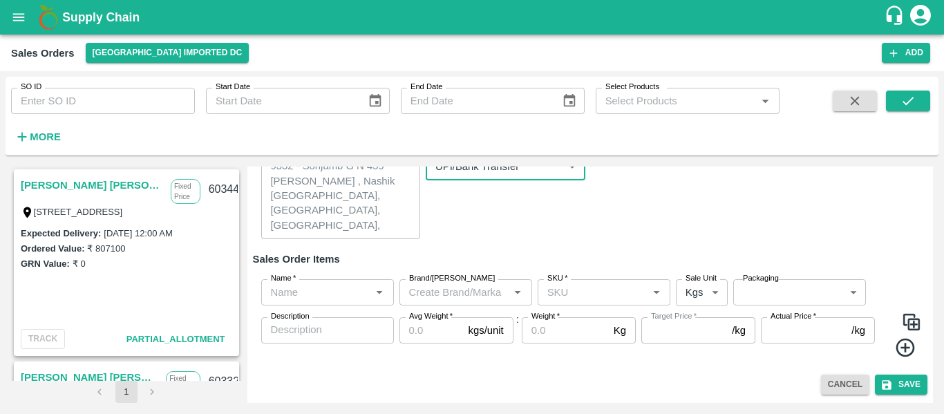
click at [288, 287] on input "Name   *" at bounding box center [316, 292] width 102 height 18
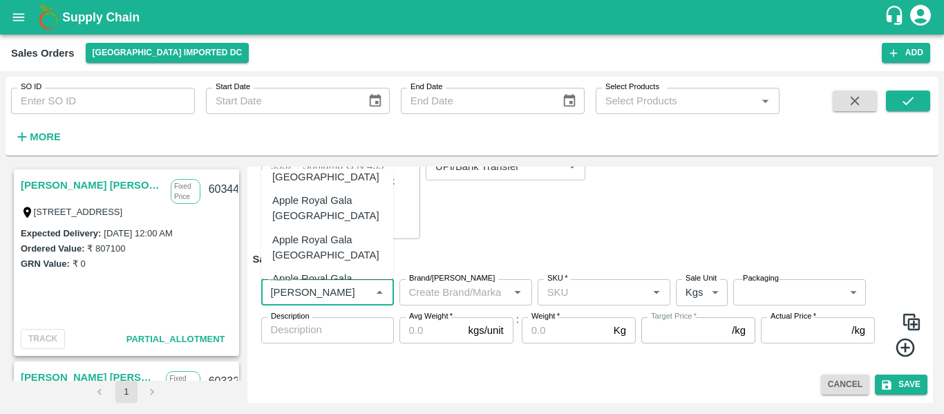
scroll to position [64, 0]
click at [315, 227] on div "Apple Royal Gala NZ" at bounding box center [327, 246] width 132 height 39
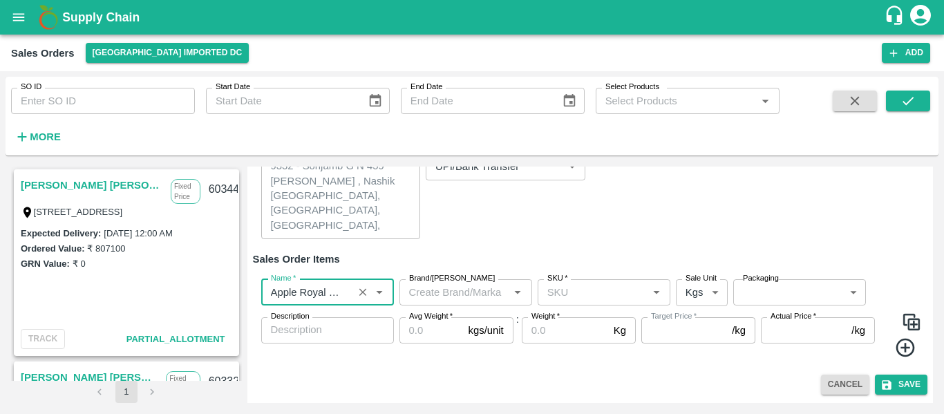
type input "Apple Royal Gala NZ"
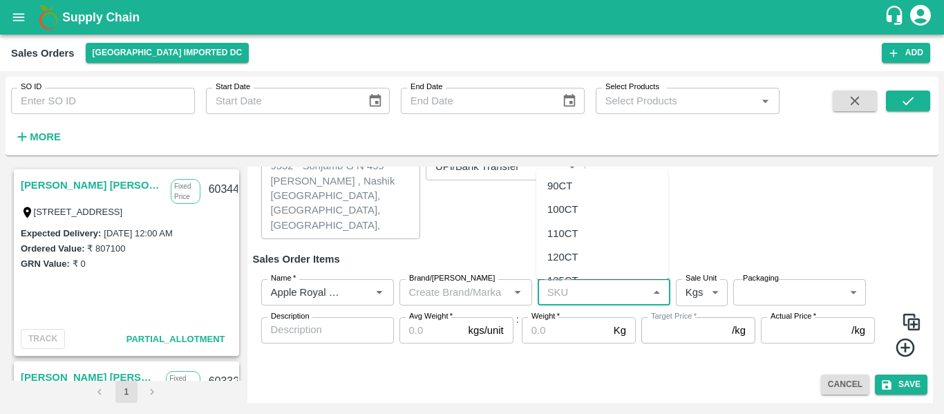
click at [561, 297] on input "SKU   *" at bounding box center [593, 292] width 102 height 18
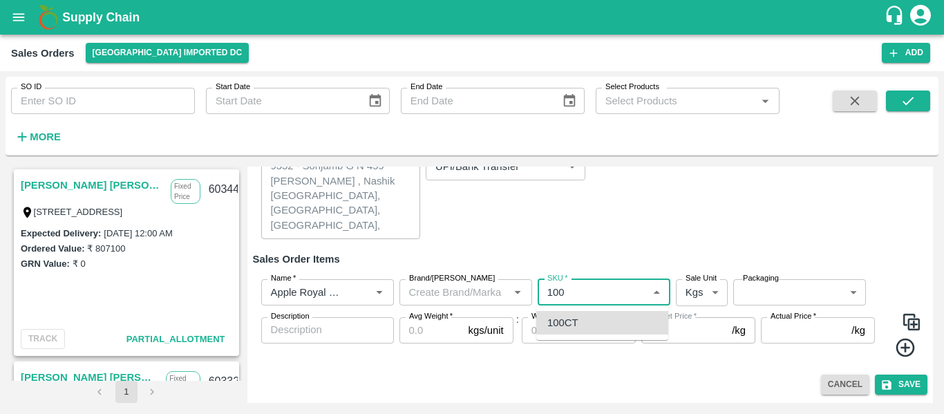
type input "100CT"
type input "NA"
type input "100CT"
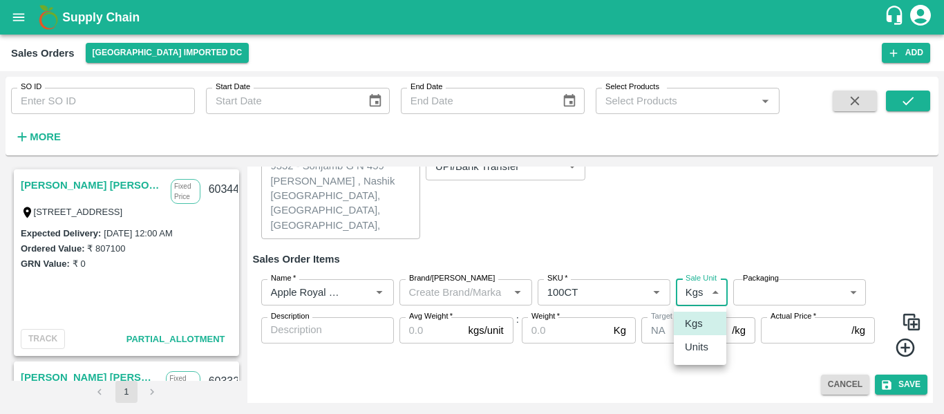
click at [709, 302] on body "Supply Chain Sales Orders Mumbai Imported DC Add SO ID SO ID Start Date Start D…" at bounding box center [472, 207] width 944 height 414
click at [702, 344] on p "Units" at bounding box center [697, 346] width 24 height 15
type input "2"
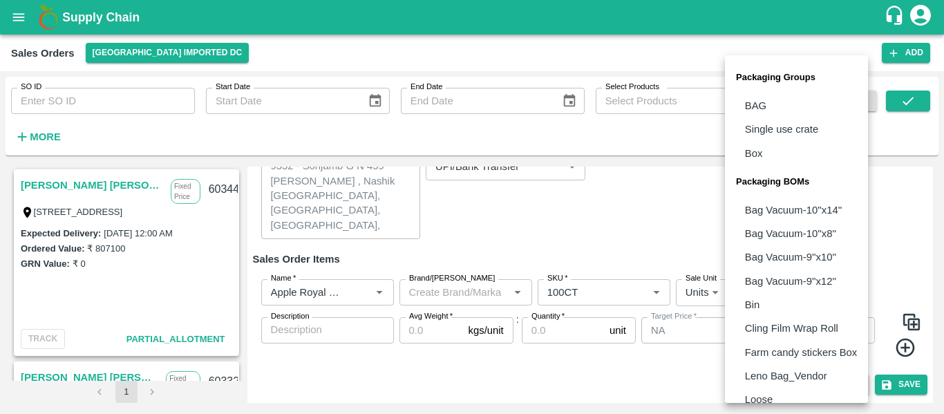
click at [749, 293] on body "Supply Chain Sales Orders Mumbai Imported DC Add SO ID SO ID Start Date Start D…" at bounding box center [472, 207] width 944 height 414
drag, startPoint x: 749, startPoint y: 293, endPoint x: 763, endPoint y: 147, distance: 146.5
click at [763, 147] on ul "Packaging Groups BAG Single use crate Box Packaging BOMs Bag Vacuum-10''x14'' B…" at bounding box center [796, 283] width 143 height 457
click at [763, 147] on p "Box" at bounding box center [754, 153] width 18 height 15
type input "GRP/1"
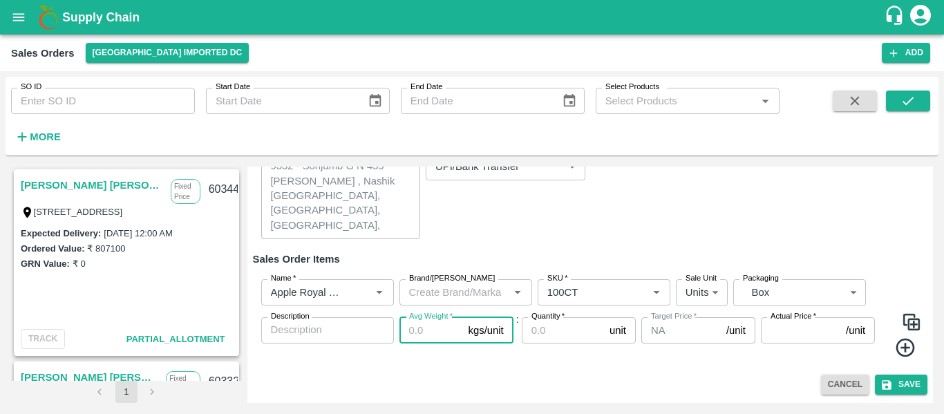
click at [429, 324] on input "Avg Weight   *" at bounding box center [432, 330] width 64 height 26
type input "18"
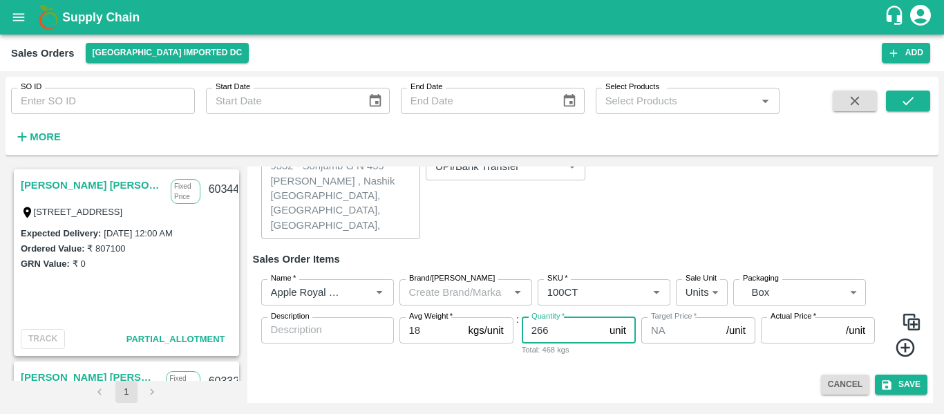
type input "266"
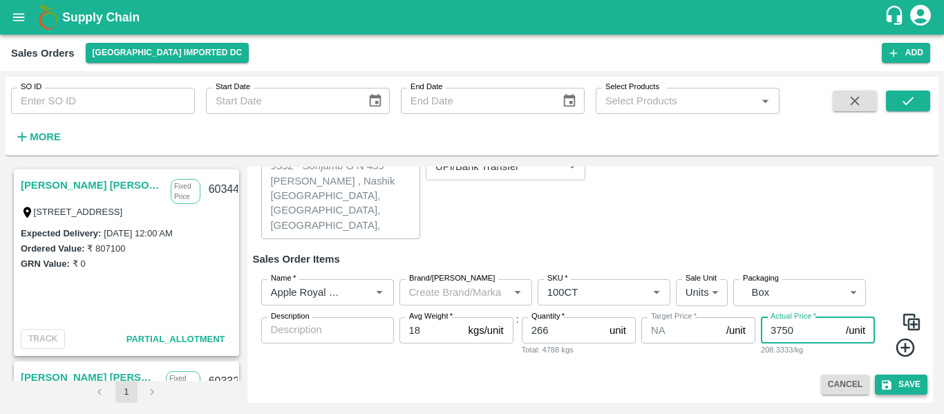
type input "3750"
click at [897, 378] on button "Save" at bounding box center [901, 385] width 53 height 20
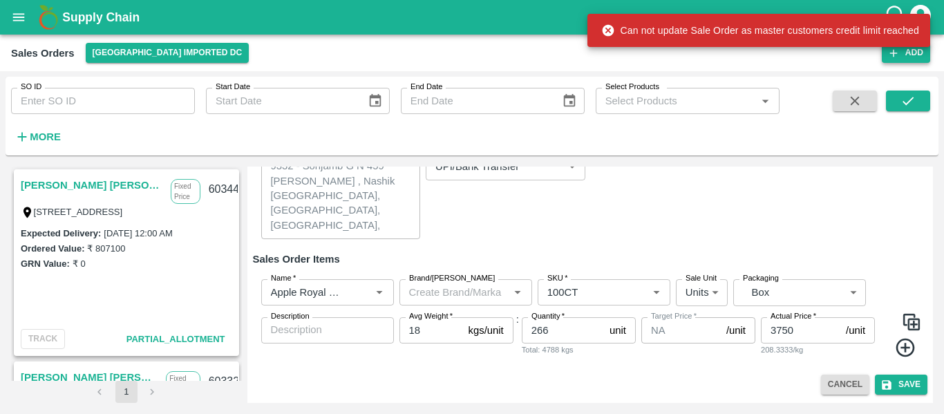
click at [904, 52] on button "Add" at bounding box center [906, 53] width 48 height 20
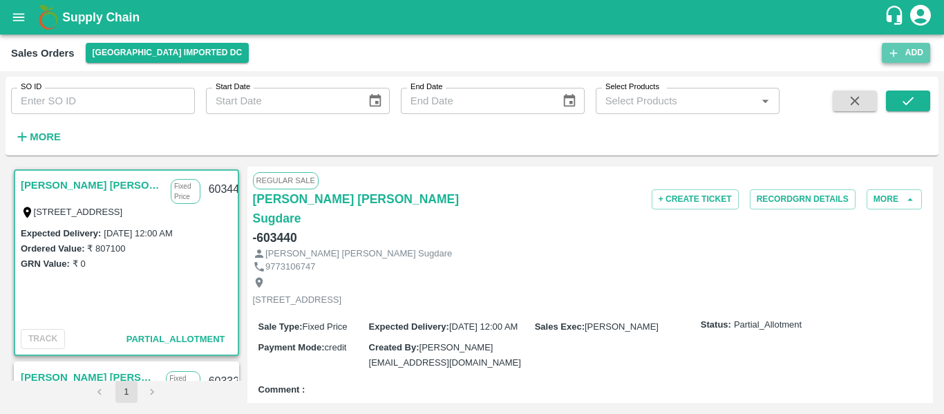
click at [906, 57] on button "Add" at bounding box center [906, 53] width 48 height 20
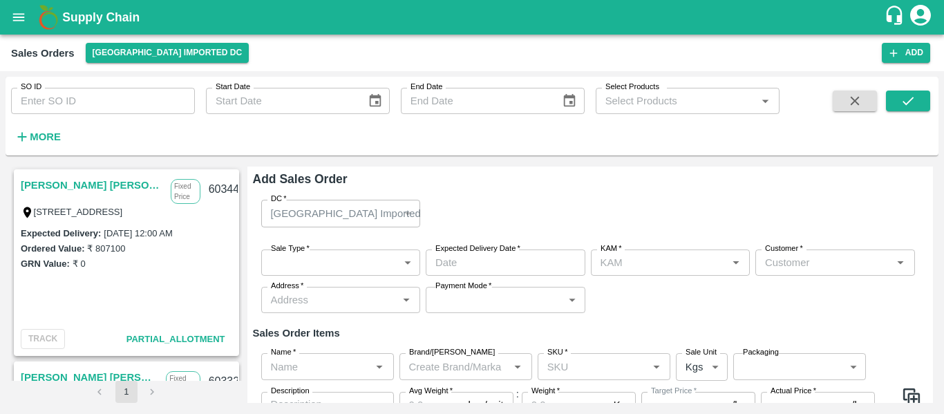
type input "[PERSON_NAME]"
click at [362, 254] on body "Supply Chain Sales Orders Mumbai Imported DC Add SO ID SO ID Start Date Start D…" at bounding box center [472, 207] width 944 height 414
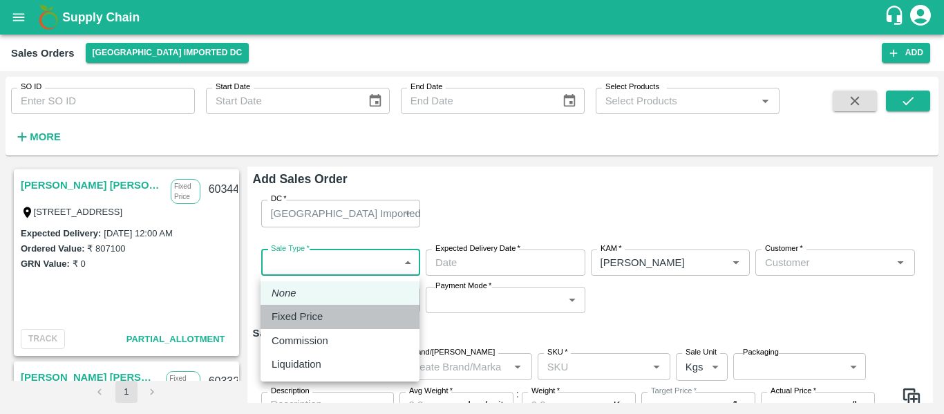
click at [336, 319] on div "Fixed Price" at bounding box center [340, 316] width 137 height 15
type input "1"
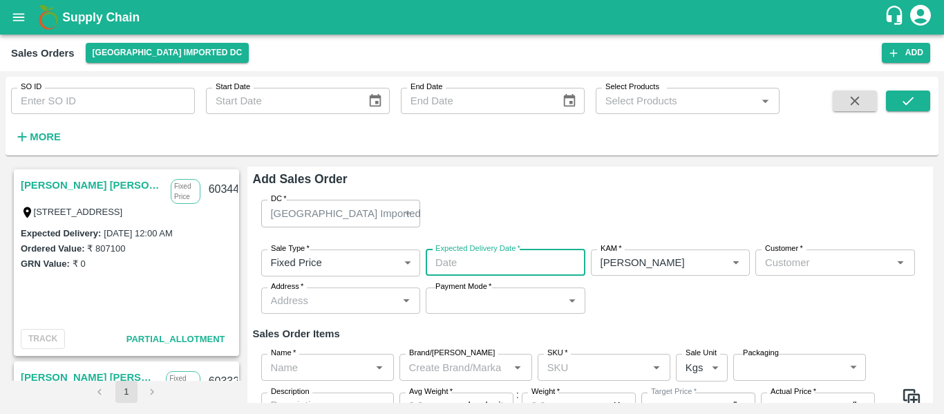
type input "DD/MM/YYYY hh:mm aa"
click at [521, 268] on input "DD/MM/YYYY hh:mm aa" at bounding box center [501, 263] width 150 height 26
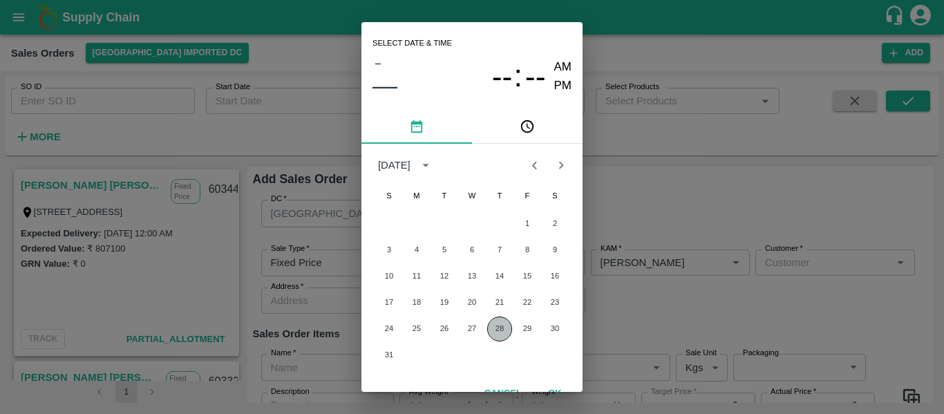
click at [495, 333] on button "28" at bounding box center [499, 329] width 25 height 25
type input "28/08/2025 12:00 AM"
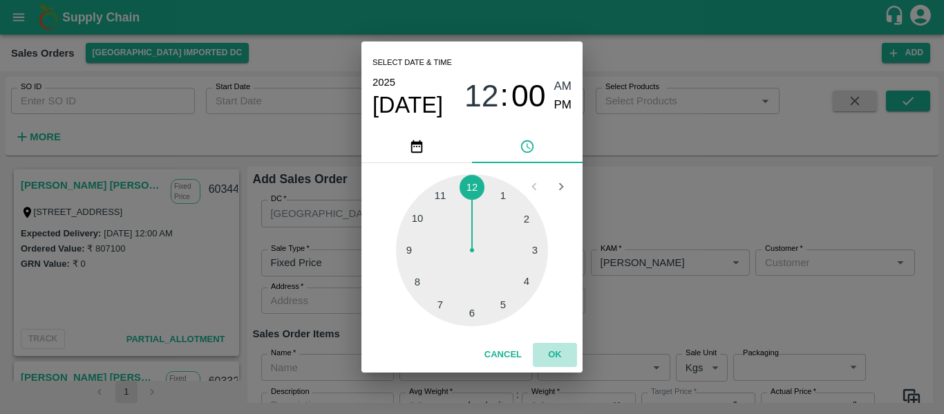
click at [557, 353] on button "OK" at bounding box center [555, 355] width 44 height 24
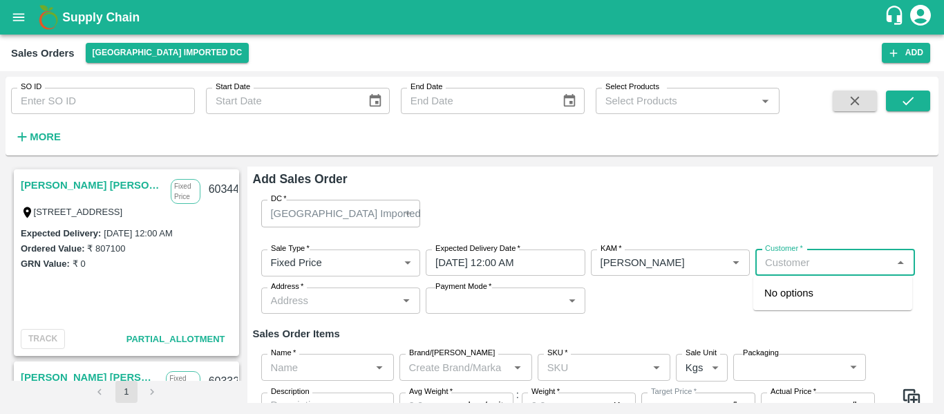
click at [801, 259] on input "Customer   *" at bounding box center [824, 263] width 129 height 18
click at [808, 298] on p "[PERSON_NAME] [PERSON_NAME] Sugdare" at bounding box center [833, 301] width 137 height 31
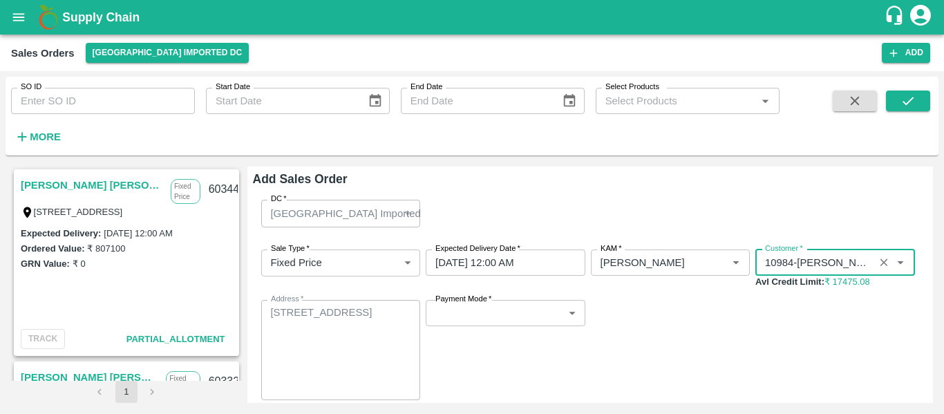
type input "10984-Nilesh Dinesh Sugdare"
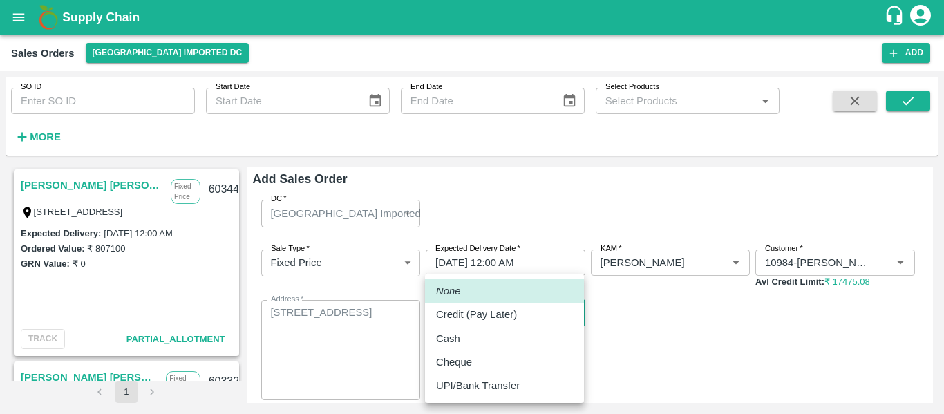
click at [509, 315] on body "Supply Chain Sales Orders Mumbai Imported DC Add SO ID SO ID Start Date Start D…" at bounding box center [472, 207] width 944 height 414
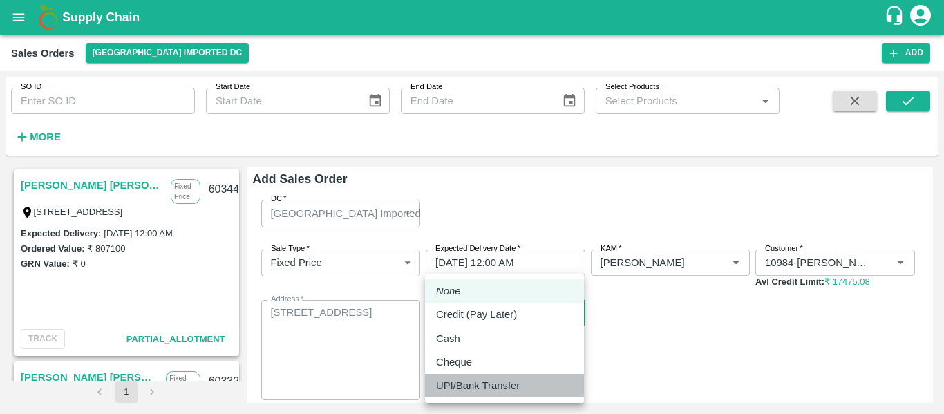
click at [471, 377] on li "UPI/Bank Transfer" at bounding box center [504, 386] width 159 height 24
type input "Direct Transfer"
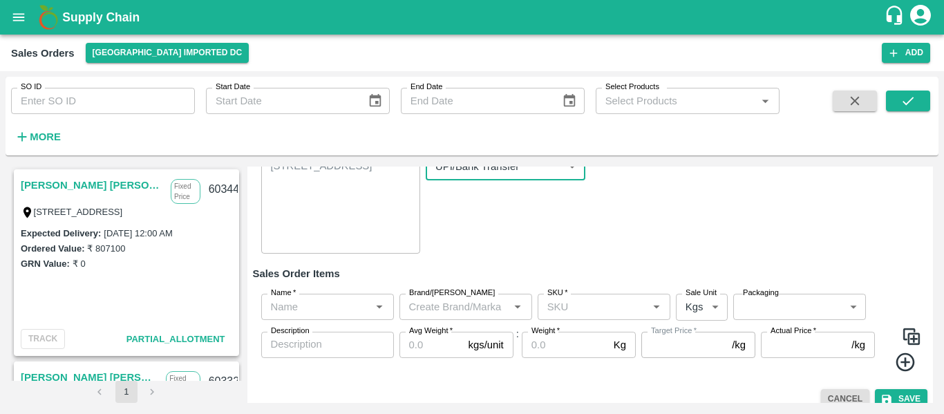
scroll to position [161, 0]
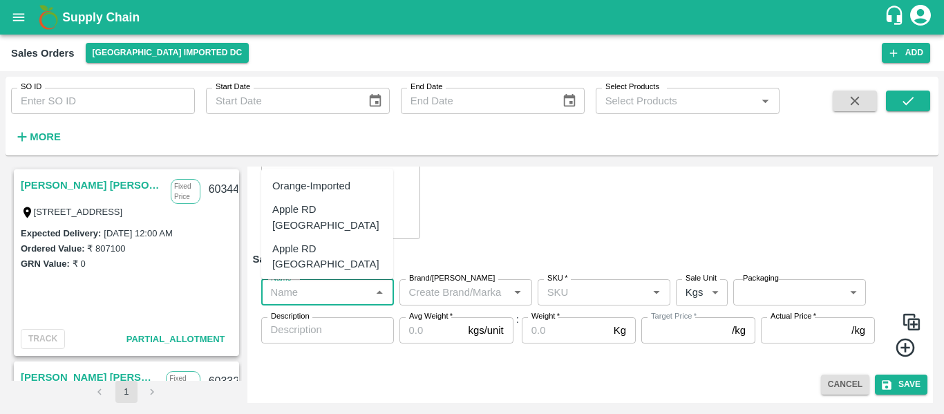
click at [305, 299] on input "Name   *" at bounding box center [316, 292] width 102 height 18
click at [332, 212] on div "Mandarin SA -DI" at bounding box center [309, 214] width 75 height 15
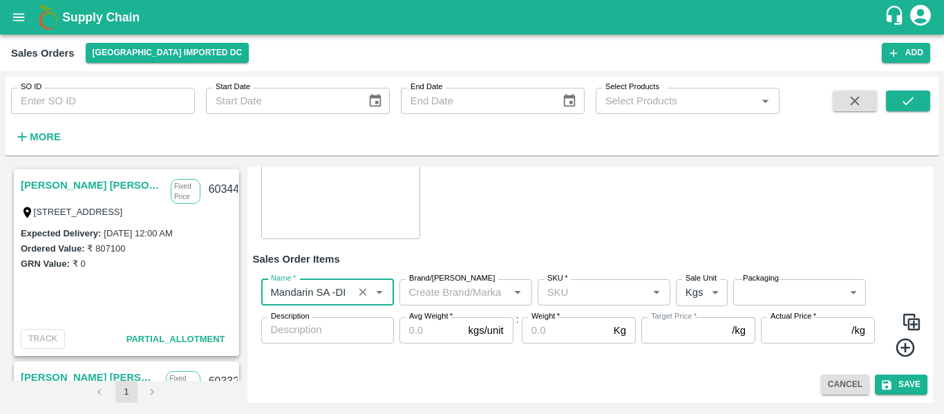
type input "Mandarin SA -DI"
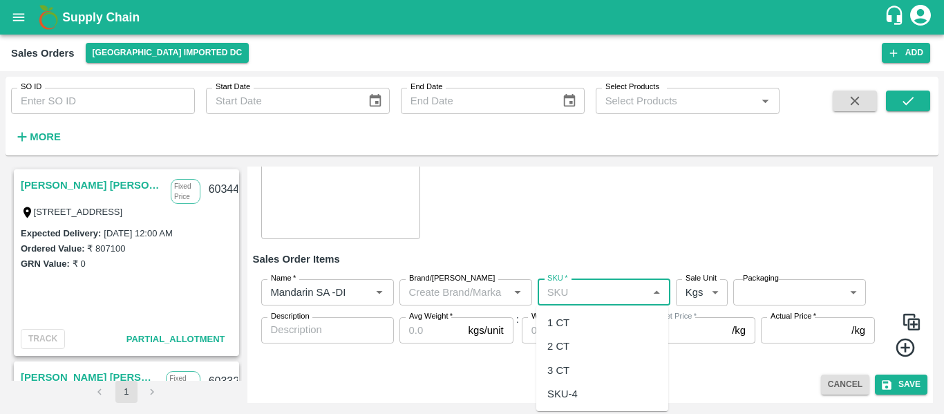
click at [587, 300] on input "SKU   *" at bounding box center [593, 292] width 102 height 18
click at [566, 364] on div "3 CT" at bounding box center [559, 370] width 22 height 15
type input "3 CT"
type input "NA"
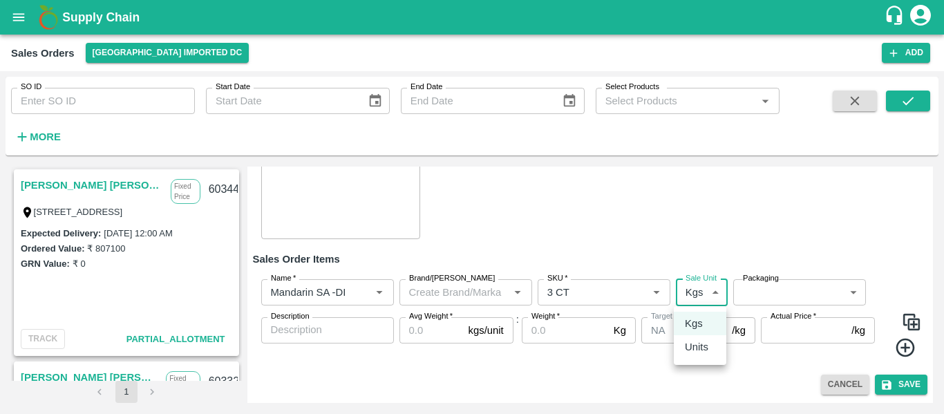
click at [678, 297] on body "Supply Chain Sales Orders Mumbai Imported DC Add SO ID SO ID Start Date Start D…" at bounding box center [472, 207] width 944 height 414
click at [690, 350] on p "Units" at bounding box center [697, 346] width 24 height 15
type input "2"
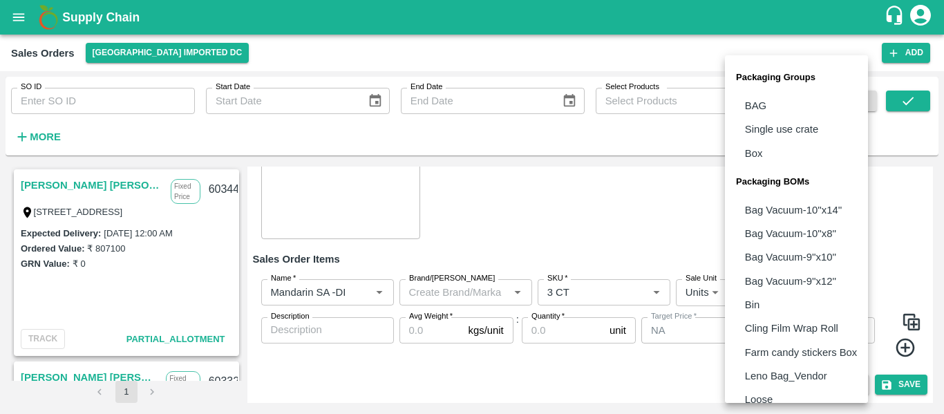
click at [749, 300] on body "Supply Chain Sales Orders Mumbai Imported DC Add SO ID SO ID Start Date Start D…" at bounding box center [472, 207] width 944 height 414
click at [756, 146] on p "Box" at bounding box center [754, 153] width 18 height 15
type input "GRP/1"
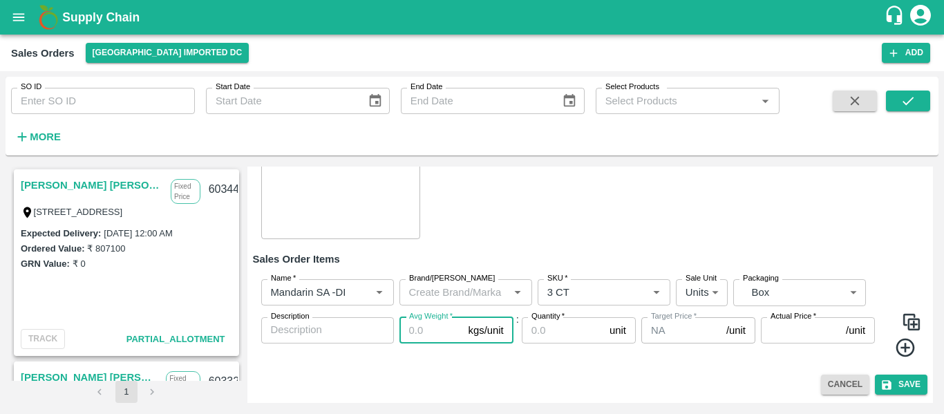
click at [447, 333] on input "Avg Weight   *" at bounding box center [432, 330] width 64 height 26
type input "10"
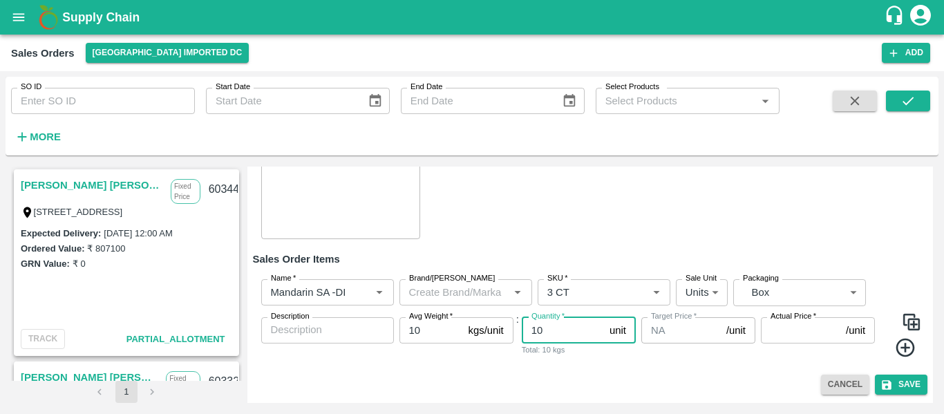
type input "10"
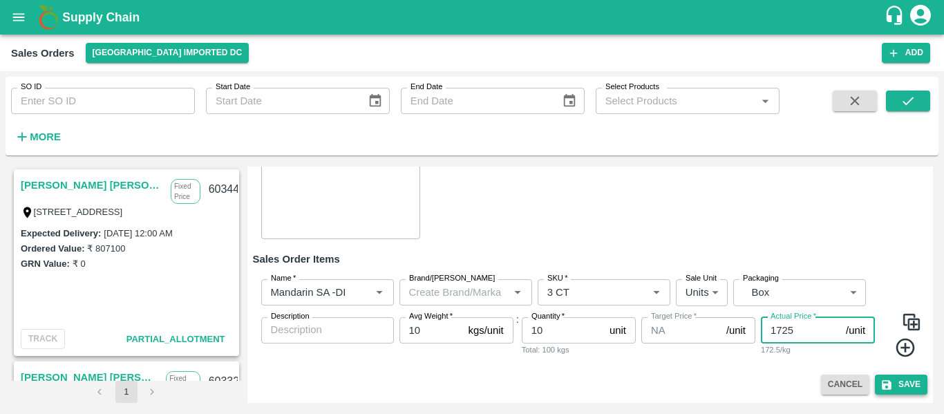
type input "1725"
click at [911, 384] on button "Save" at bounding box center [901, 385] width 53 height 20
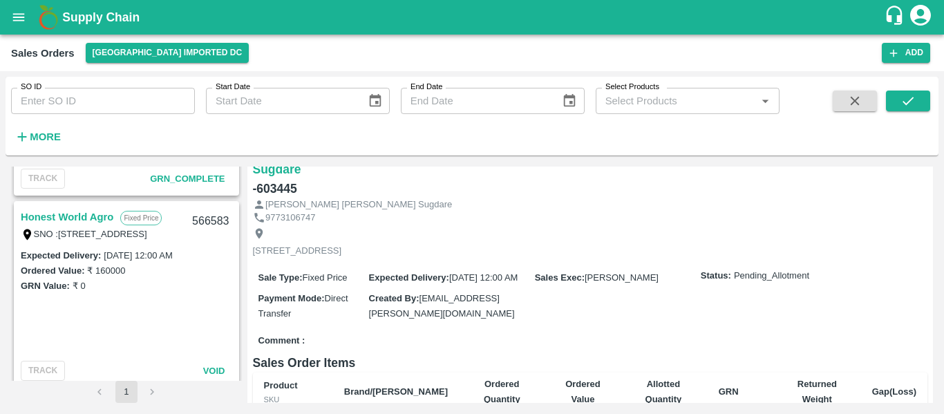
scroll to position [1699, 0]
click at [81, 105] on input "SO ID" at bounding box center [103, 101] width 184 height 26
paste input "602635"
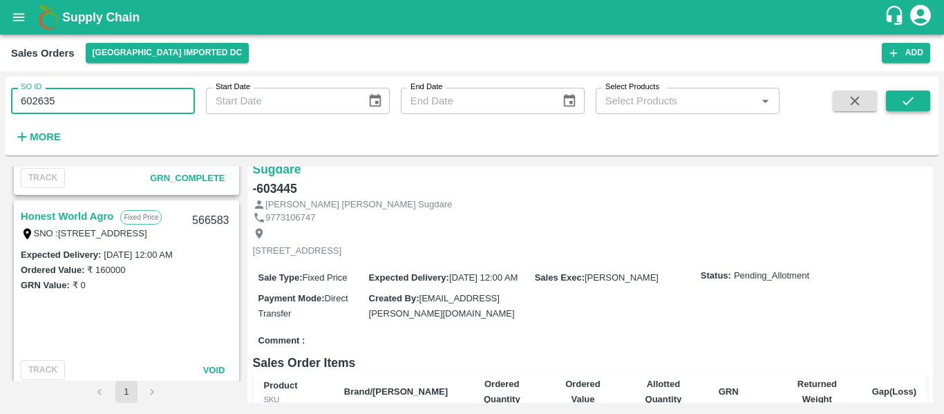
type input "602635"
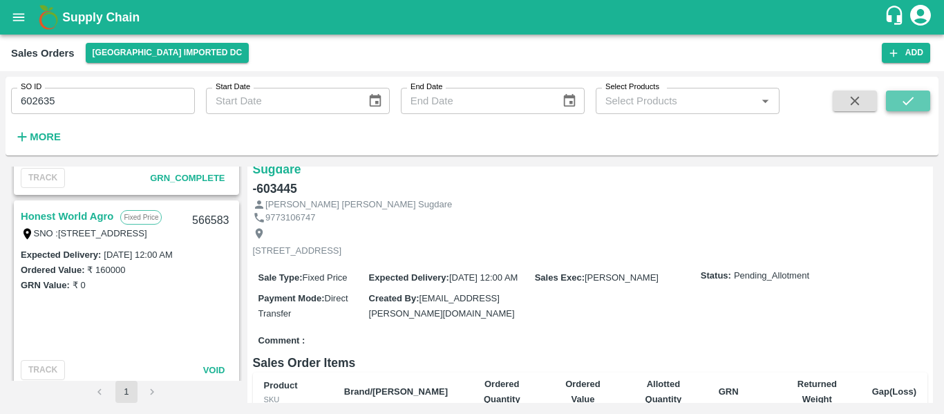
click at [913, 97] on icon "submit" at bounding box center [908, 100] width 15 height 15
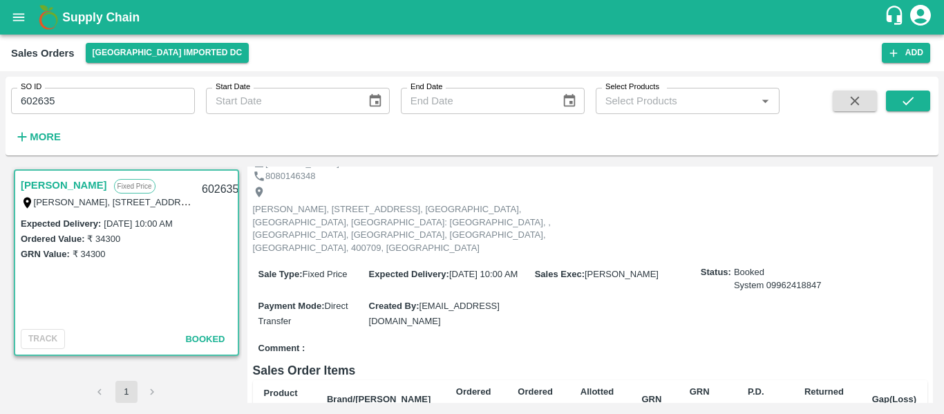
scroll to position [53, 0]
click at [84, 95] on input "602635" at bounding box center [103, 101] width 184 height 26
paste input "text"
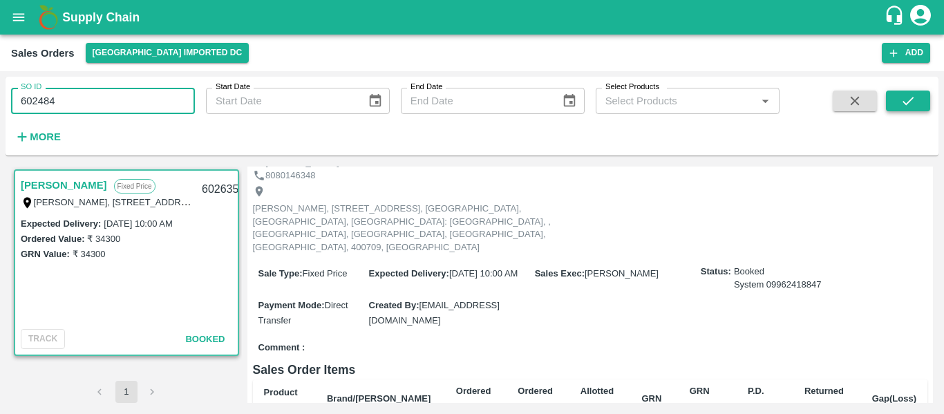
type input "602484"
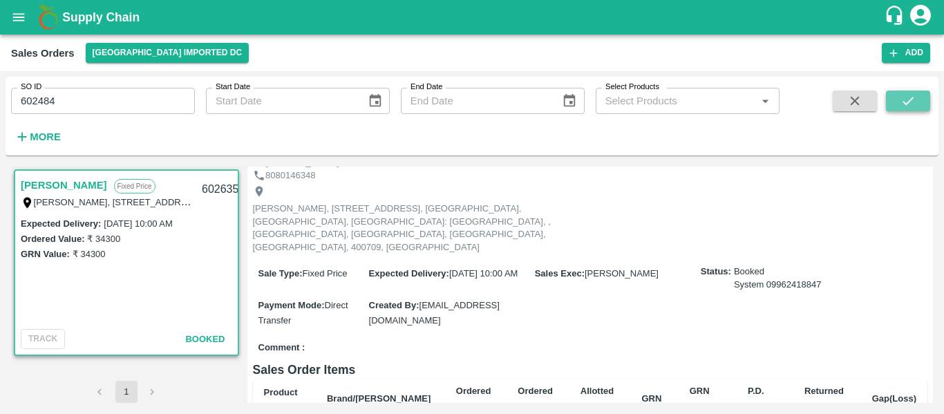
click at [911, 94] on icon "submit" at bounding box center [908, 100] width 15 height 15
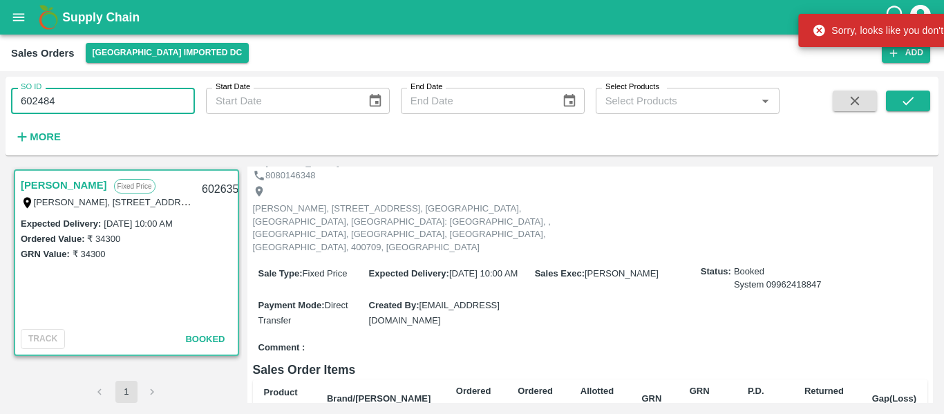
click at [151, 102] on input "602484" at bounding box center [103, 101] width 184 height 26
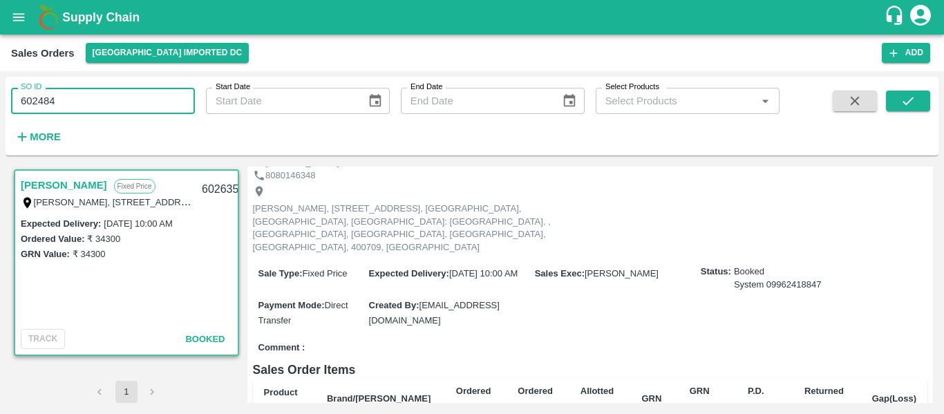
click at [151, 102] on input "602484" at bounding box center [103, 101] width 184 height 26
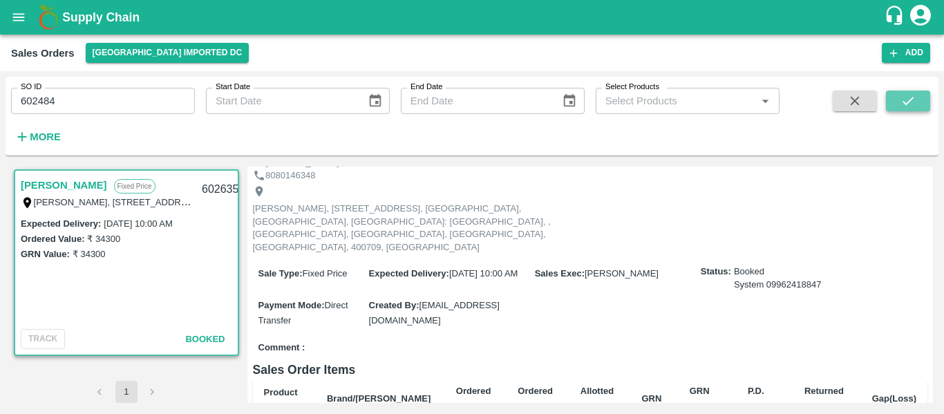
click at [915, 111] on button "submit" at bounding box center [908, 101] width 44 height 21
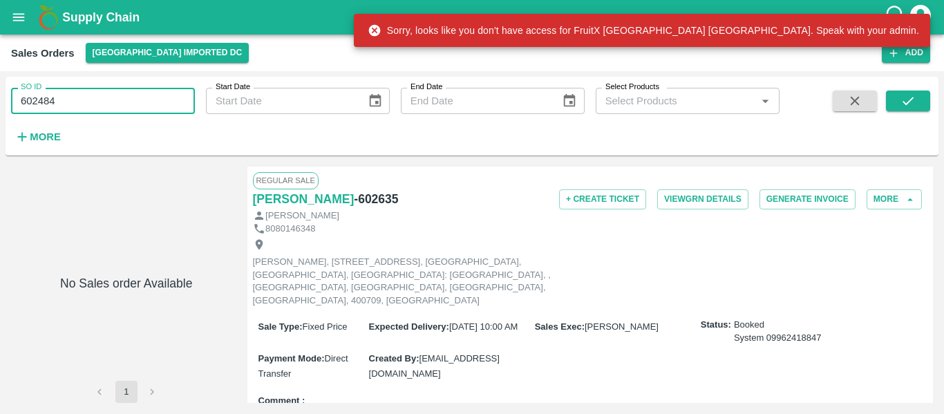
click at [90, 104] on input "602484" at bounding box center [103, 101] width 184 height 26
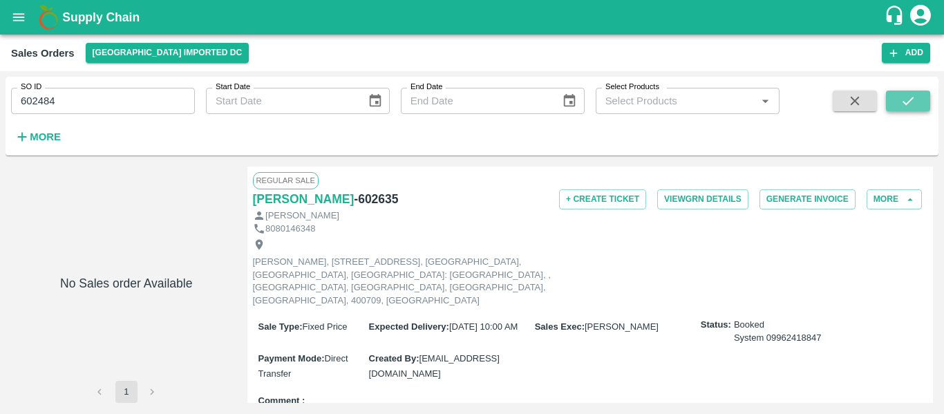
click at [902, 97] on icon "submit" at bounding box center [908, 100] width 15 height 15
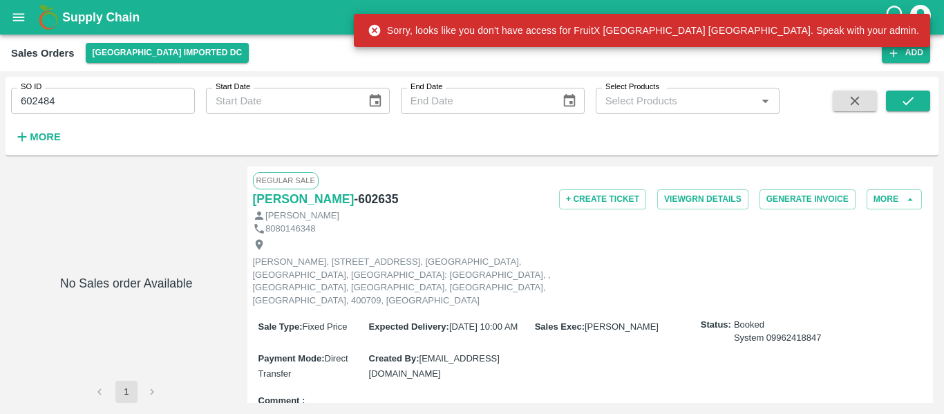
click at [922, 10] on div "Sorry, looks like you don't have access for FruitX [GEOGRAPHIC_DATA] [GEOGRAPHI…" at bounding box center [642, 30] width 577 height 41
click at [791, 68] on div "Sales Orders [GEOGRAPHIC_DATA] Imported [GEOGRAPHIC_DATA] Add" at bounding box center [472, 53] width 944 height 37
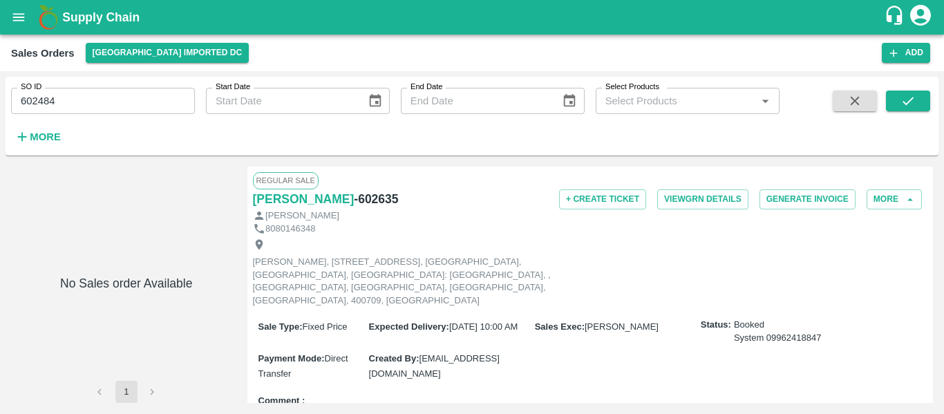
click at [921, 13] on icon "account of current user" at bounding box center [921, 15] width 25 height 25
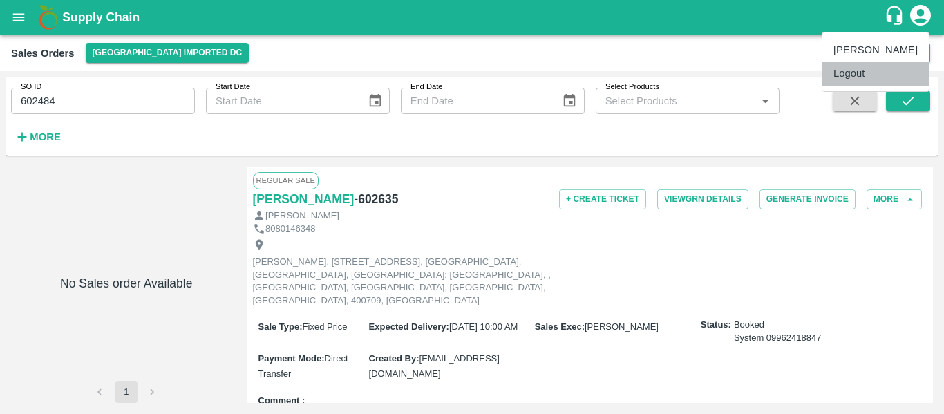
click at [849, 73] on li "Logout" at bounding box center [876, 74] width 106 height 24
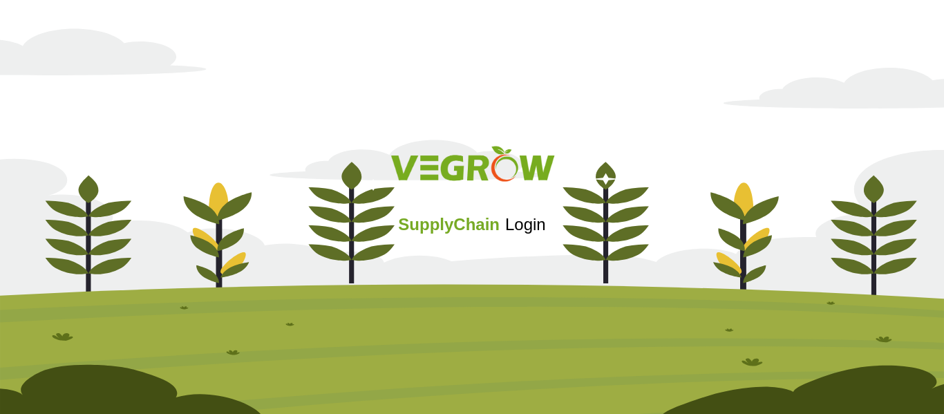
click at [519, 241] on div "SupplyChain Login" at bounding box center [472, 206] width 944 height 165
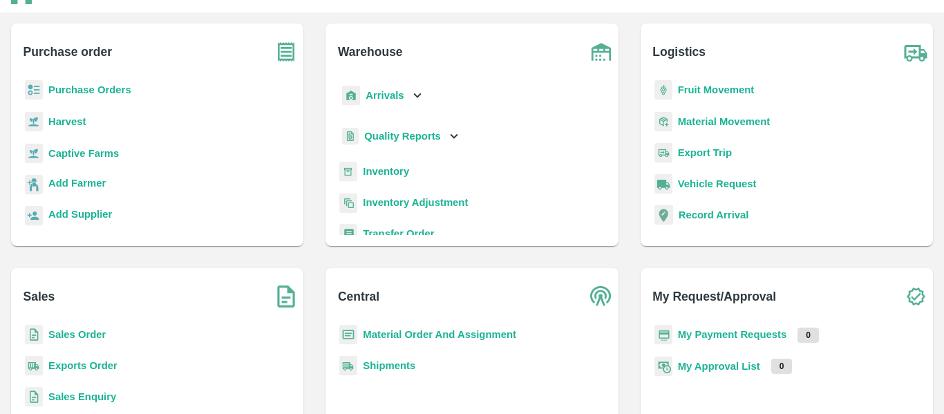
scroll to position [65, 0]
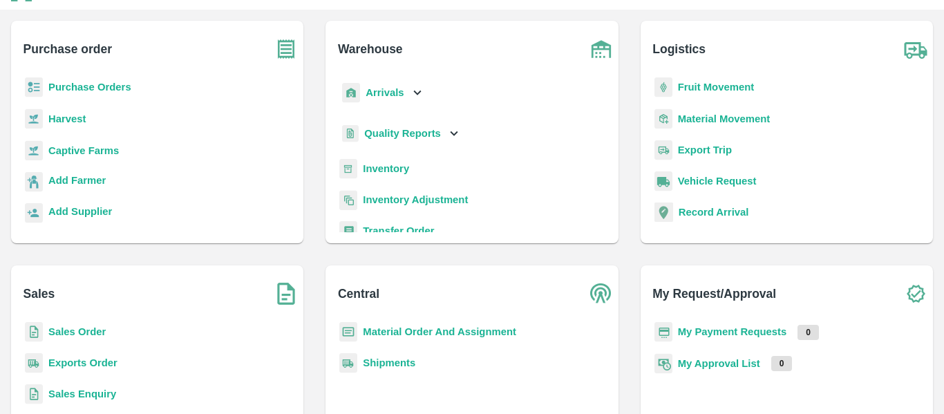
click at [92, 337] on b "Sales Order" at bounding box center [76, 331] width 57 height 11
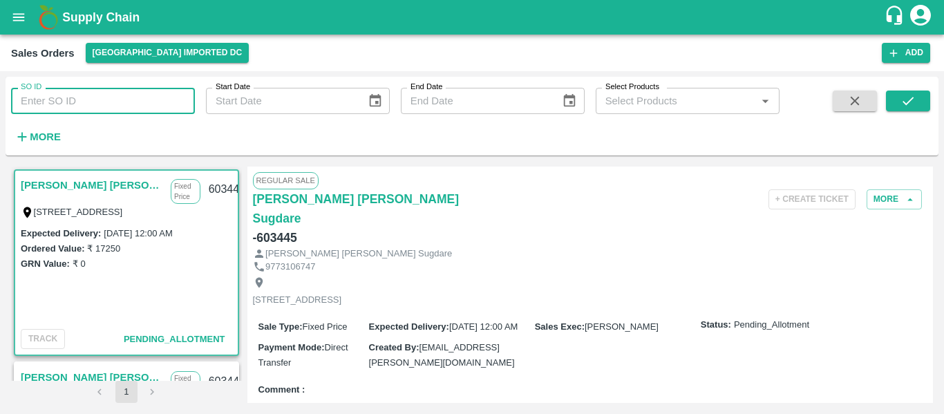
click at [96, 102] on input "SO ID" at bounding box center [103, 101] width 184 height 26
type input "602484"
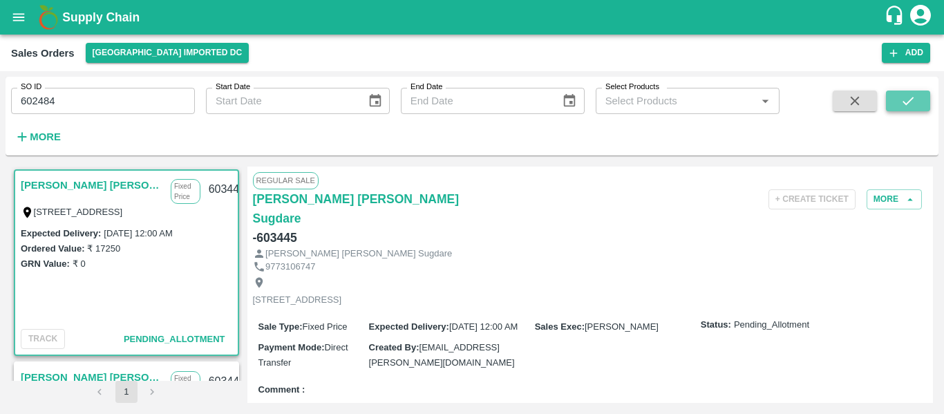
click at [887, 101] on button "submit" at bounding box center [908, 101] width 44 height 21
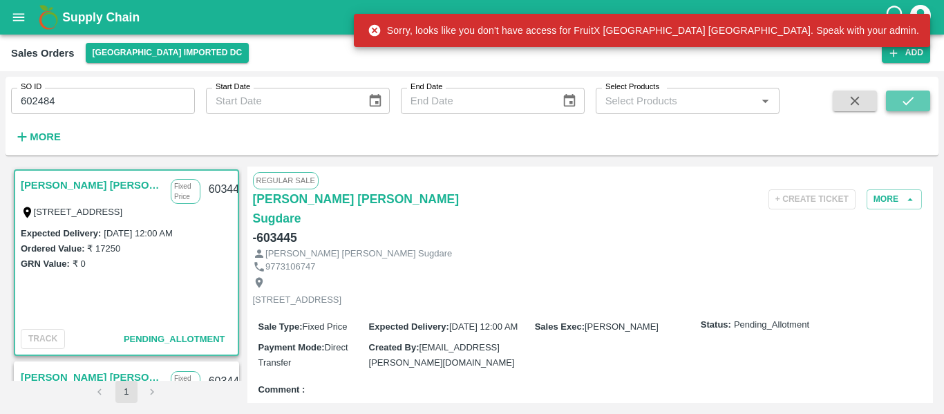
click at [894, 107] on button "submit" at bounding box center [908, 101] width 44 height 21
